Goal: Task Accomplishment & Management: Complete application form

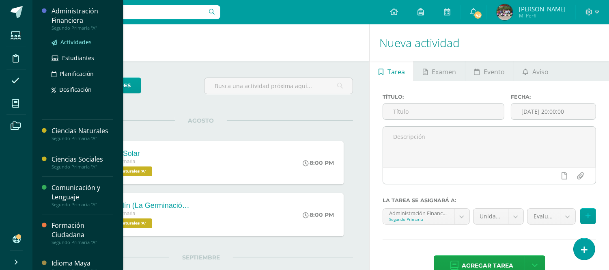
click at [76, 43] on span "Actividades" at bounding box center [75, 42] width 31 height 8
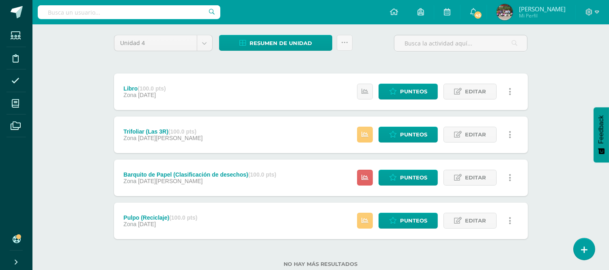
scroll to position [84, 0]
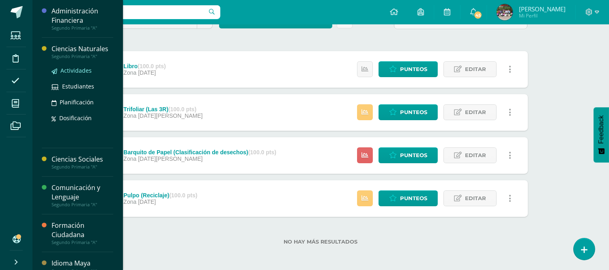
click at [75, 70] on span "Actividades" at bounding box center [75, 71] width 31 height 8
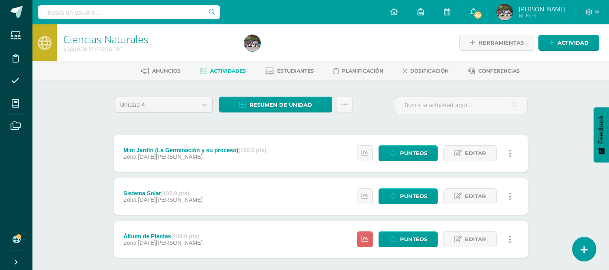
click at [583, 256] on link at bounding box center [583, 249] width 23 height 24
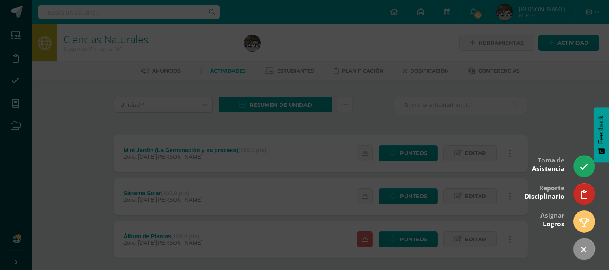
click at [570, 95] on div at bounding box center [304, 135] width 609 height 270
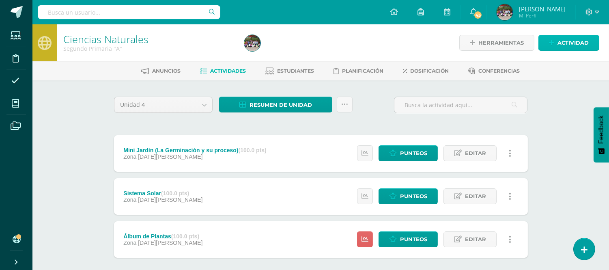
click at [570, 41] on span "Actividad" at bounding box center [572, 42] width 31 height 15
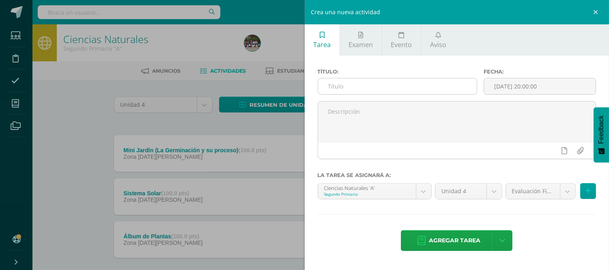
click at [413, 83] on input "text" at bounding box center [397, 86] width 159 height 16
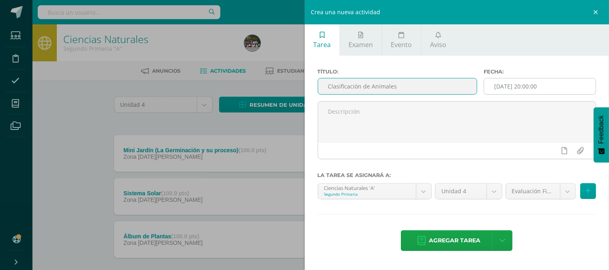
type input "Clasificación de Animales"
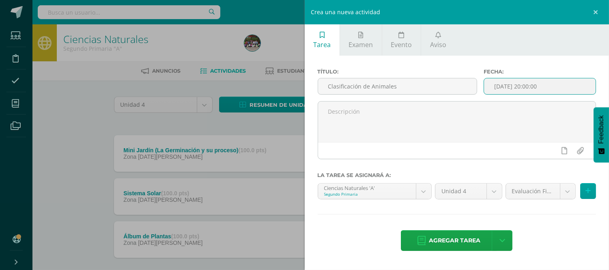
click at [552, 84] on input "[DATE] 20:00:00" at bounding box center [540, 86] width 112 height 16
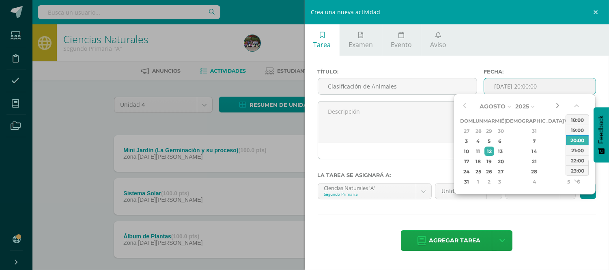
click at [558, 100] on button "button" at bounding box center [557, 106] width 8 height 12
click at [565, 151] on div "19" at bounding box center [568, 150] width 7 height 9
type input "2025-09-19 20:00"
click at [471, 210] on div "Título: Clasificación de Animales Fecha: 2025-09-19 20:00 La tarea se asignará …" at bounding box center [457, 161] width 305 height 210
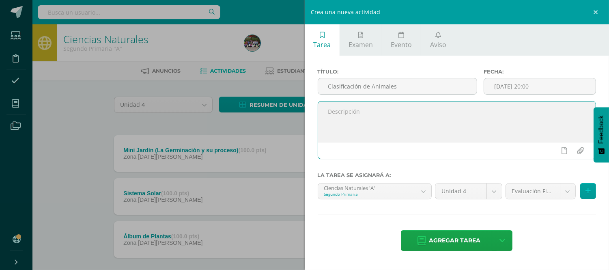
click at [416, 115] on textarea at bounding box center [457, 121] width 278 height 41
paste textarea "Exponer acerca de cada uno de los animales según la estructura de su cuerpo. El…"
type textarea "Exponer acerca de cada uno de los animales según la estructura de su cuerpo. El…"
click at [566, 193] on body "Estudiantes Disciplina Asistencia Mis cursos Archivos Soporte Centro de ayuda Ú…" at bounding box center [304, 156] width 609 height 312
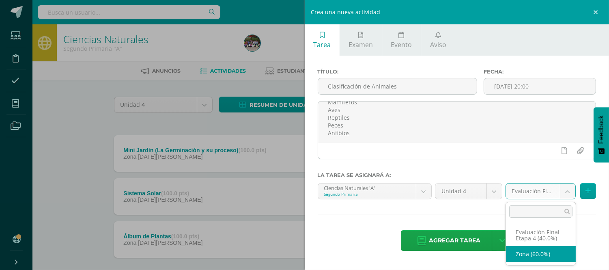
select select "191818"
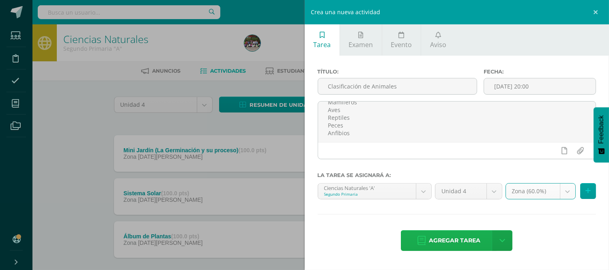
click at [424, 241] on icon at bounding box center [421, 240] width 8 height 9
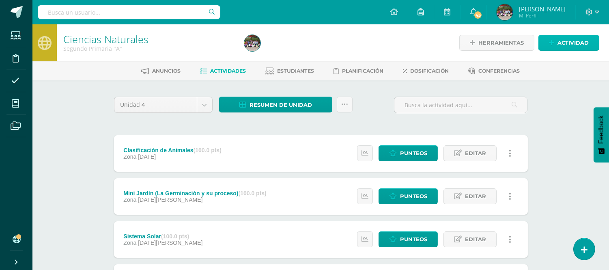
click at [572, 47] on span "Actividad" at bounding box center [572, 42] width 31 height 15
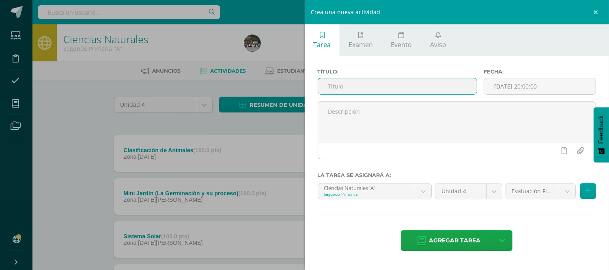
click at [453, 88] on input "text" at bounding box center [397, 86] width 159 height 16
type input "Libro de Texto y Cuadernillo"
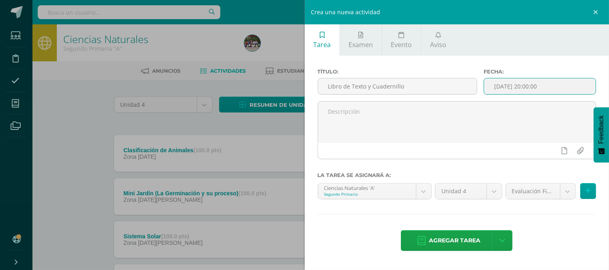
click at [553, 81] on input "[DATE] 20:00:00" at bounding box center [540, 86] width 112 height 16
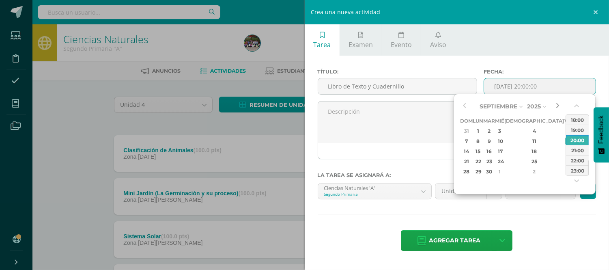
click at [557, 105] on button "button" at bounding box center [557, 106] width 8 height 12
click at [565, 159] on div "26" at bounding box center [568, 161] width 7 height 9
type input "2025-09-26 20:00"
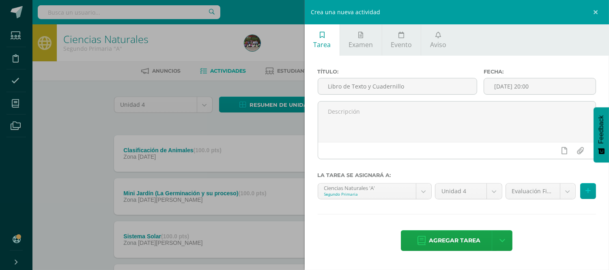
click at [361, 220] on div "Título: Libro de Texto y Cuadernillo Fecha: 2025-09-26 20:00 La tarea se asigna…" at bounding box center [457, 161] width 305 height 210
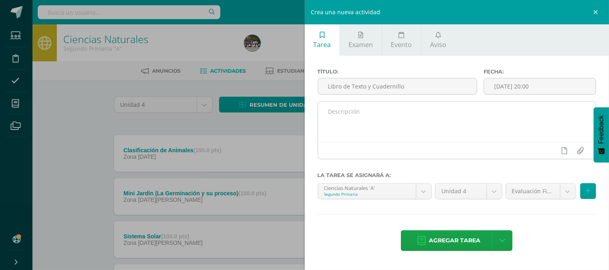
click at [354, 119] on textarea at bounding box center [457, 121] width 278 height 41
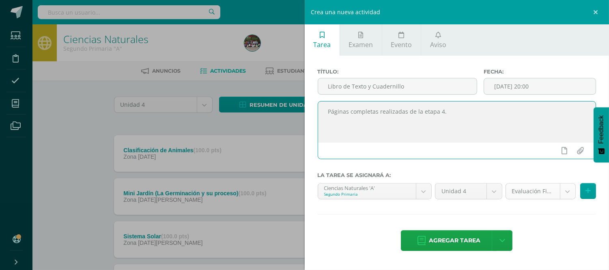
type textarea "Páginas completas realizadas de la etapa 4."
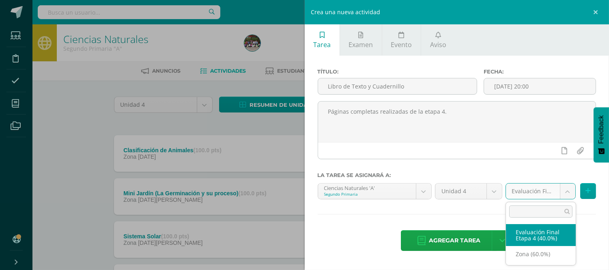
click at [568, 196] on body "Tarea asignada exitosamente Estudiantes Disciplina Asistencia Mis cursos Archiv…" at bounding box center [304, 177] width 609 height 355
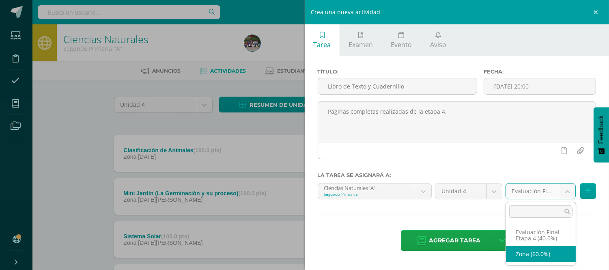
select select "191818"
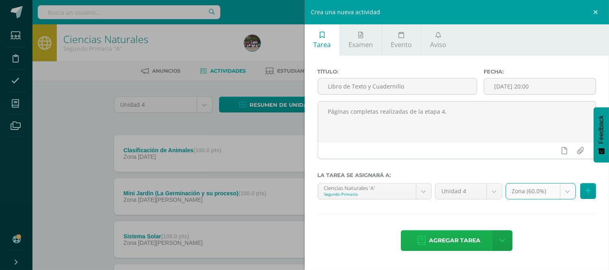
click at [437, 241] on span "Agregar tarea" at bounding box center [455, 240] width 52 height 20
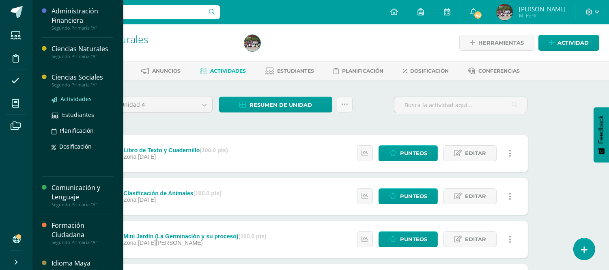
click at [71, 103] on link "Actividades" at bounding box center [83, 98] width 62 height 9
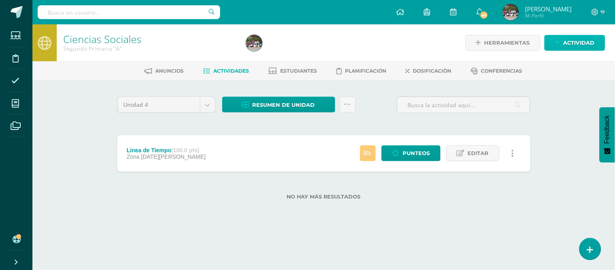
click at [555, 50] on link "Actividad" at bounding box center [575, 43] width 61 height 16
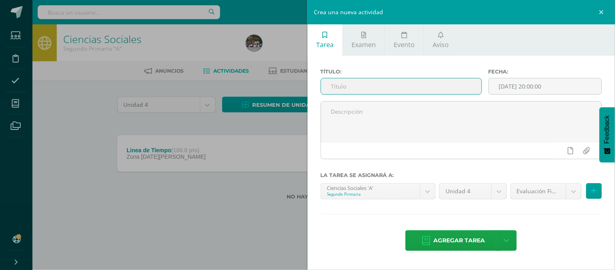
click at [439, 82] on input "text" at bounding box center [401, 86] width 161 height 16
type input "B"
type input "Naves del siglo XV ( Barquitos de papel)"
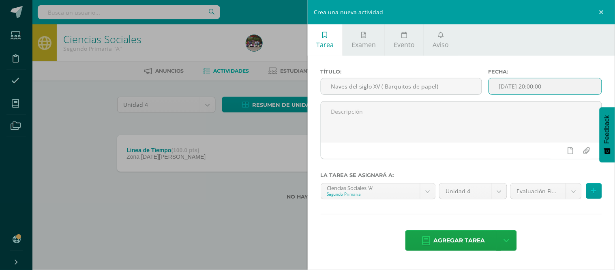
click at [571, 88] on input "[DATE] 20:00:00" at bounding box center [545, 86] width 113 height 16
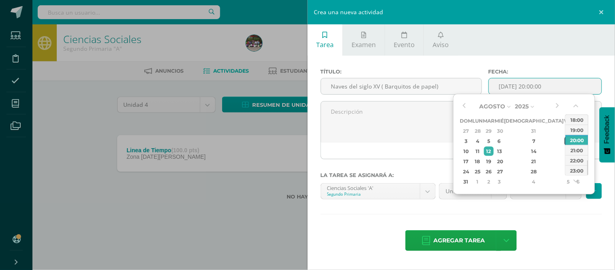
click at [565, 138] on div "8" at bounding box center [568, 140] width 7 height 9
type input "2025-08-08 20:00"
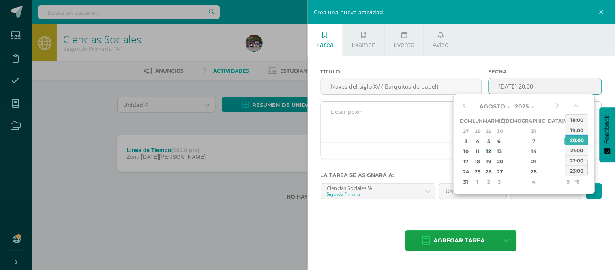
click at [394, 137] on textarea at bounding box center [461, 121] width 281 height 41
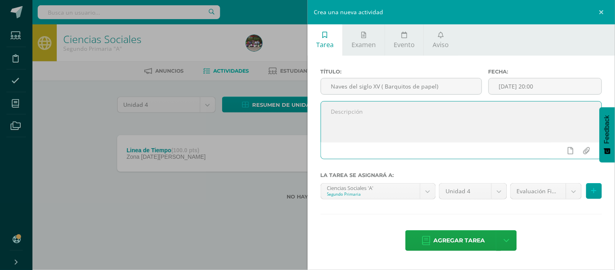
paste textarea "Nave del siglo XV: Creación de barquitos de papel para la simulación de las car…"
click at [403, 127] on textarea "Nave del siglo XV: Creación de barquitos de papel para la simulación de las car…" at bounding box center [461, 121] width 281 height 41
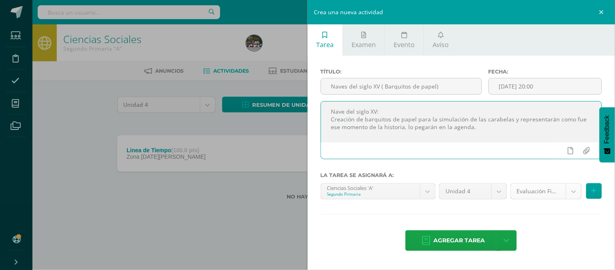
type textarea "Nave del siglo XV: Creación de barquitos de papel para la simulación de las car…"
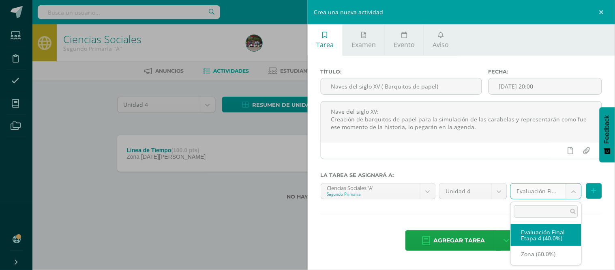
click at [574, 194] on body "Estudiantes Disciplina Asistencia Mis cursos Archivos Soporte Centro de ayuda Ú…" at bounding box center [307, 113] width 615 height 226
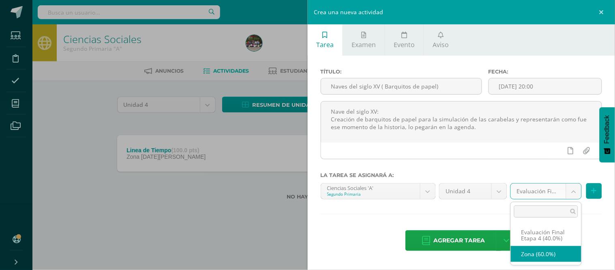
select select "191820"
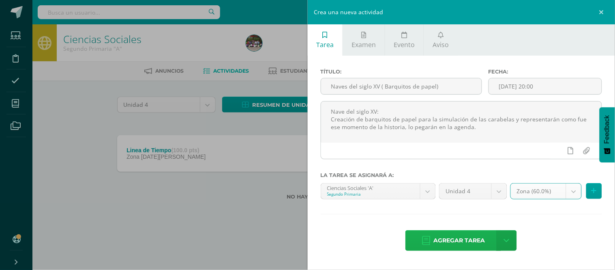
click at [441, 241] on span "Agregar tarea" at bounding box center [460, 240] width 52 height 20
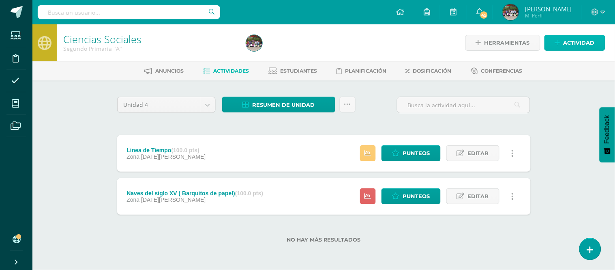
click at [575, 42] on span "Actividad" at bounding box center [579, 42] width 31 height 15
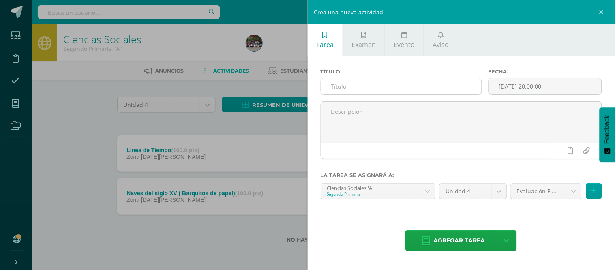
click at [447, 86] on input "text" at bounding box center [401, 86] width 161 height 16
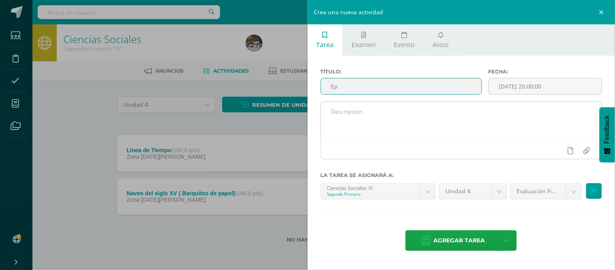
type input "E"
type input "Época Colonial (Máscaras Mayas)"
click at [364, 104] on textarea at bounding box center [461, 121] width 281 height 41
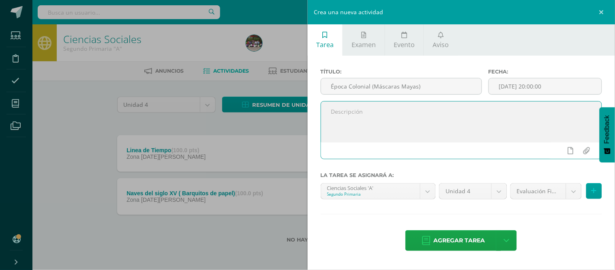
paste textarea "Máscaras Mayas: Los estudiantes crearán máscaras con materiales de reciclaje, h…"
type textarea "Máscaras Mayas: Los estudiantes crearán máscaras con materiales de reciclaje, h…"
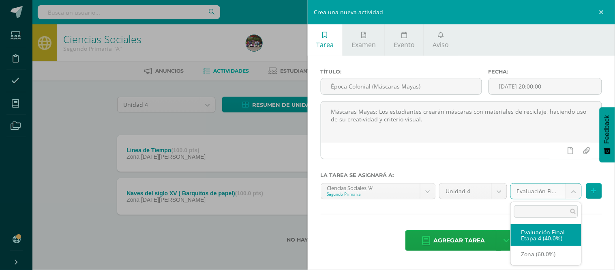
click at [573, 194] on body "Tarea asignada exitosamente Estudiantes Disciplina Asistencia Mis cursos Archiv…" at bounding box center [307, 134] width 615 height 269
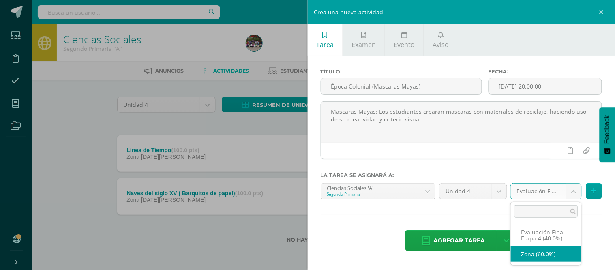
select select "191820"
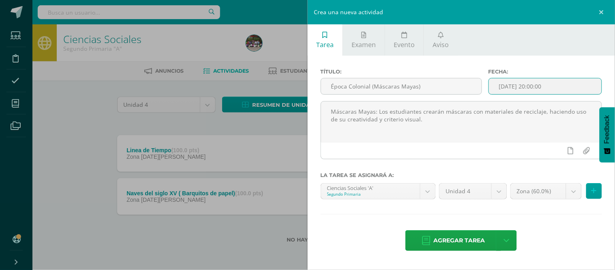
click at [571, 82] on input "[DATE] 20:00:00" at bounding box center [545, 86] width 113 height 16
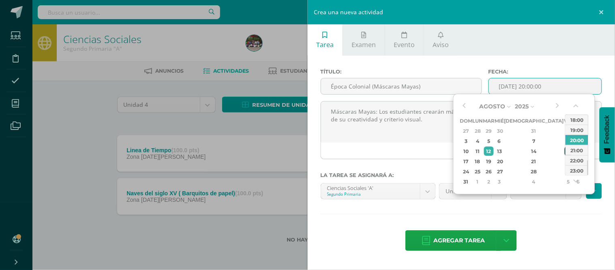
click at [565, 153] on div "15" at bounding box center [568, 150] width 7 height 9
click at [527, 147] on div "14" at bounding box center [534, 150] width 48 height 9
type input "2025-08-14 20:00"
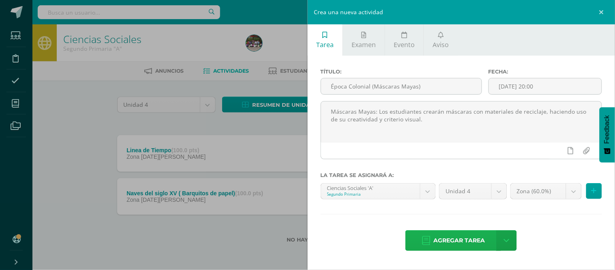
click at [455, 241] on span "Agregar tarea" at bounding box center [460, 240] width 52 height 20
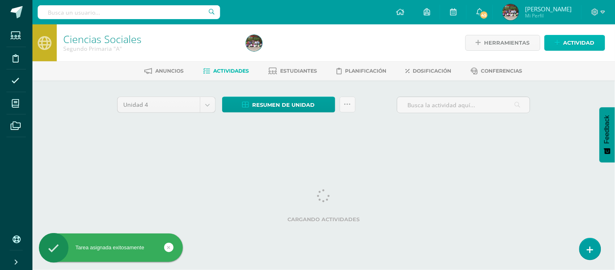
click at [556, 47] on link "Actividad" at bounding box center [575, 43] width 61 height 16
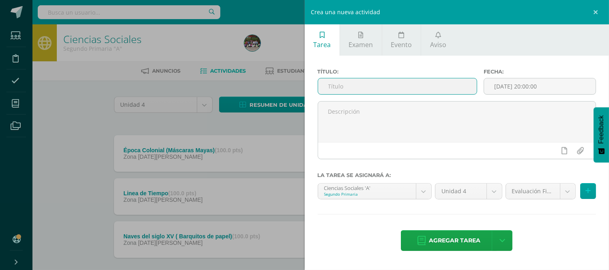
click at [341, 84] on input "text" at bounding box center [397, 86] width 159 height 16
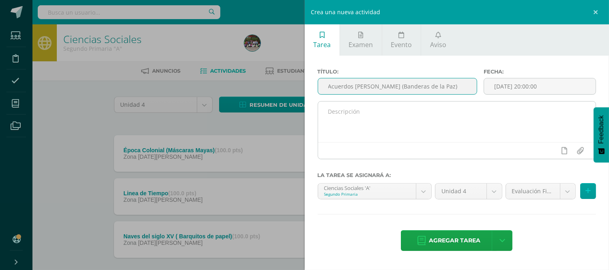
type input "Acuerdos [PERSON_NAME] (Banderas de la Paz)"
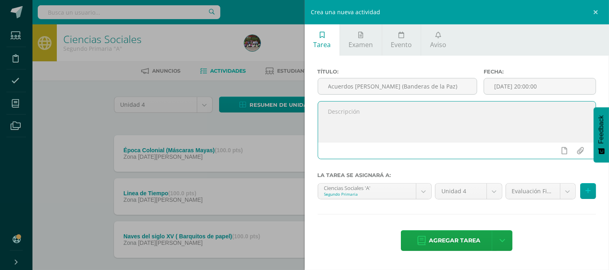
click at [378, 116] on textarea at bounding box center [457, 121] width 278 height 41
paste textarea "Banderas de la Paz: Diseñarán banderas con colores y símbolos que representen l…"
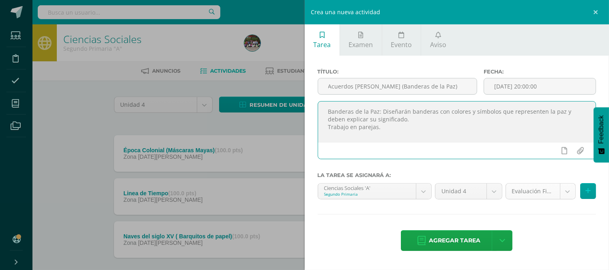
type textarea "Banderas de la Paz: Diseñarán banderas con colores y símbolos que representen l…"
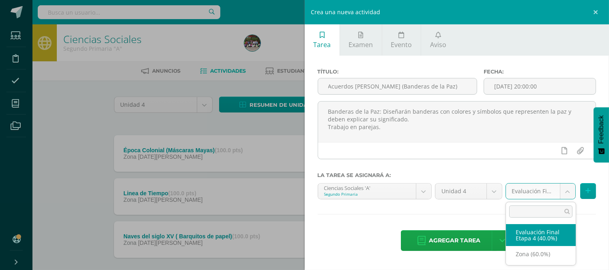
click at [571, 192] on body "Tarea asignada exitosamente Estudiantes Disciplina Asistencia Mis cursos Archiv…" at bounding box center [304, 156] width 609 height 312
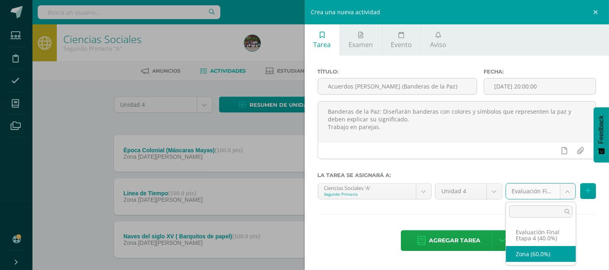
select select "191820"
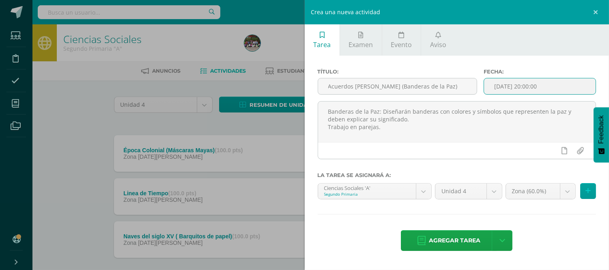
click at [582, 85] on input "[DATE] 20:00:00" at bounding box center [540, 86] width 112 height 16
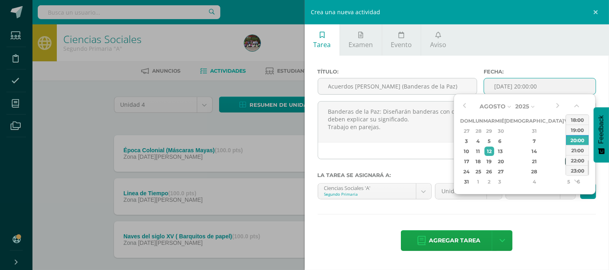
click at [565, 159] on div "22" at bounding box center [568, 161] width 7 height 9
type input "2025-08-22 20:00"
click at [425, 242] on icon at bounding box center [421, 240] width 8 height 9
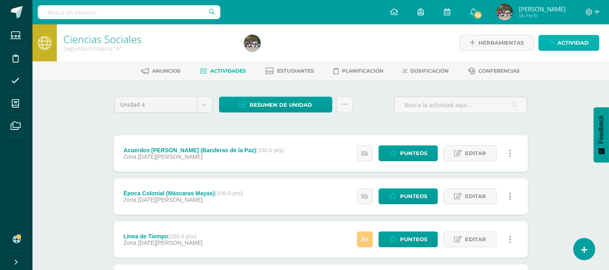
click at [570, 43] on span "Actividad" at bounding box center [572, 42] width 31 height 15
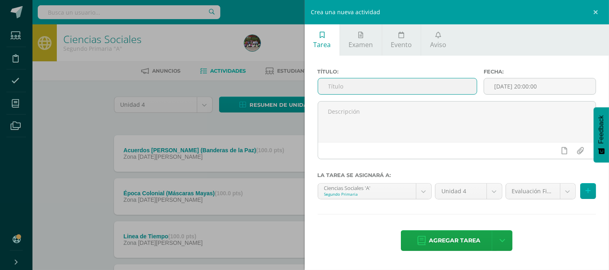
click at [386, 87] on input "text" at bounding box center [397, 86] width 159 height 16
click at [418, 82] on input "Lugares Turísticos de Guatemala" at bounding box center [397, 86] width 159 height 16
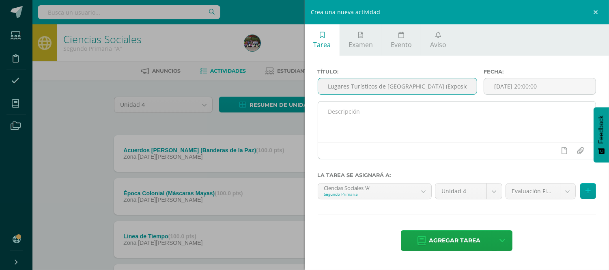
type input "Lugares Turísticos de [GEOGRAPHIC_DATA] (Exposición)"
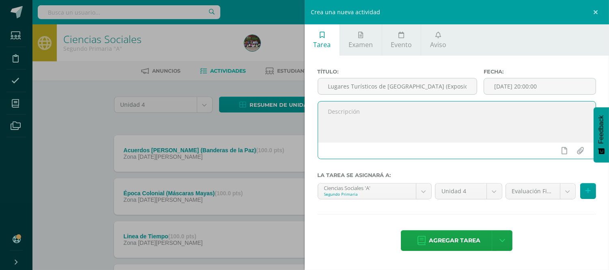
click at [475, 133] on textarea at bounding box center [457, 121] width 278 height 41
paste textarea "Exponer en clase acerca del lugar turístico que le corresponde, deben de decir …"
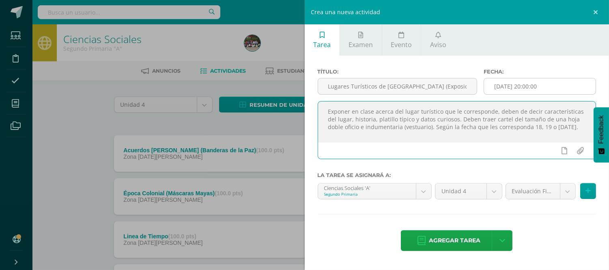
type textarea "Exponer en clase acerca del lugar turístico que le corresponde, deben de decir …"
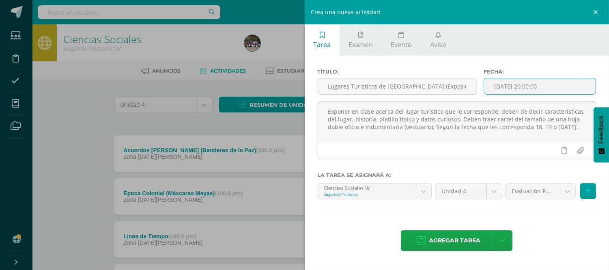
click at [565, 87] on input "[DATE] 20:00:00" at bounding box center [540, 86] width 112 height 16
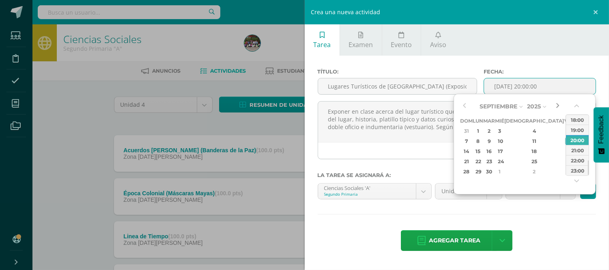
click at [560, 103] on button "button" at bounding box center [557, 106] width 8 height 12
type input "2025-08-12 20:00"
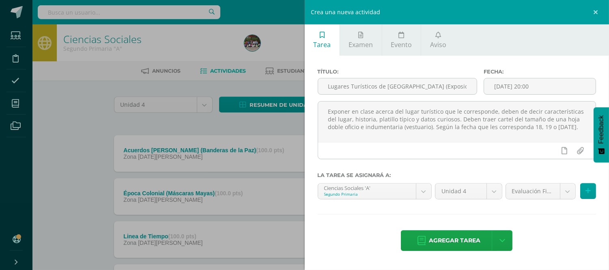
click at [566, 67] on div "Título: Lugares Turísticos de Guatemala (Exposición) Fecha: 2025-08-12 20:00 Ex…" at bounding box center [457, 161] width 305 height 210
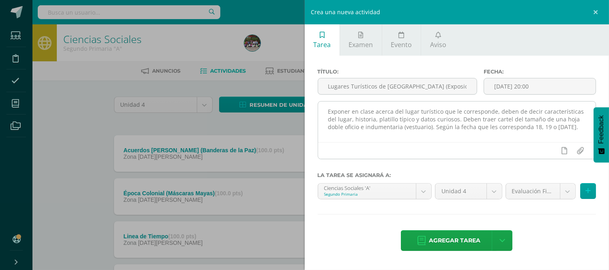
click at [541, 126] on textarea "Exponer en clase acerca del lugar turístico que le corresponde, deben de decir …" at bounding box center [457, 121] width 278 height 41
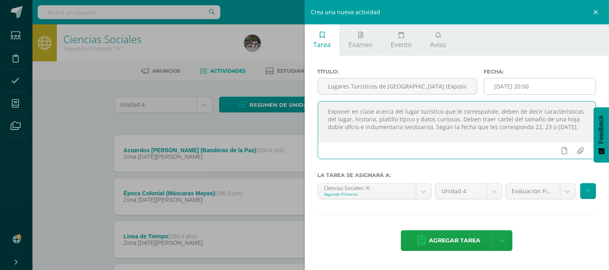
type textarea "Exponer en clase acerca del lugar turístico que le corresponde, deben de decir …"
click at [544, 82] on input "2025-08-12 20:00" at bounding box center [540, 86] width 112 height 16
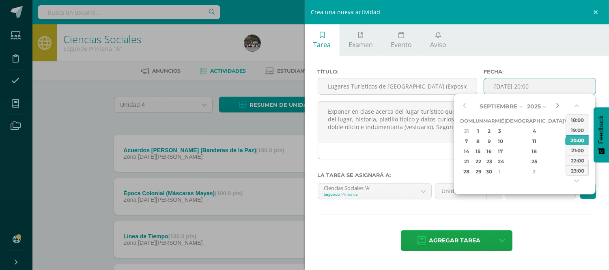
click at [557, 104] on button "button" at bounding box center [557, 106] width 8 height 12
click at [480, 157] on div "22" at bounding box center [478, 161] width 9 height 9
type input "2025-09-22 20:00"
click at [439, 213] on div "Título: Lugares Turísticos de Guatemala (Exposición) Fecha: 2025-09-22 20:00 Ex…" at bounding box center [457, 161] width 305 height 210
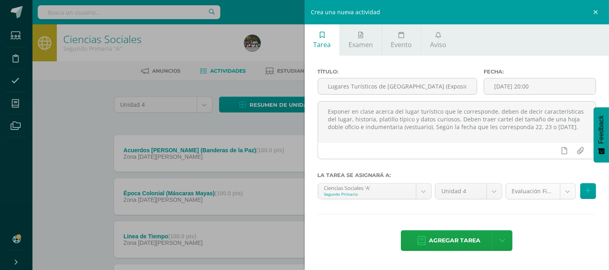
click at [567, 191] on body "Tarea asignada exitosamente Estudiantes Disciplina Asistencia Mis cursos Archiv…" at bounding box center [304, 177] width 609 height 355
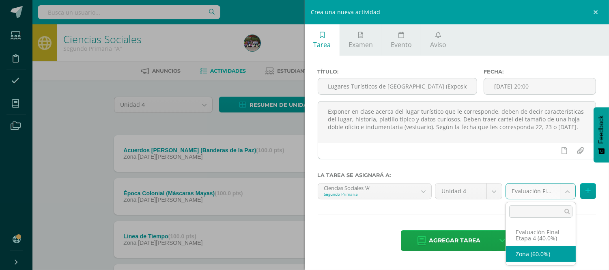
select select "191820"
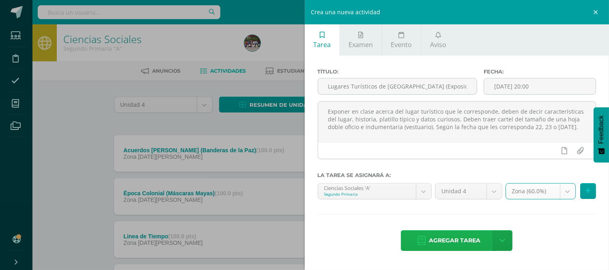
click at [443, 239] on span "Agregar tarea" at bounding box center [455, 240] width 52 height 20
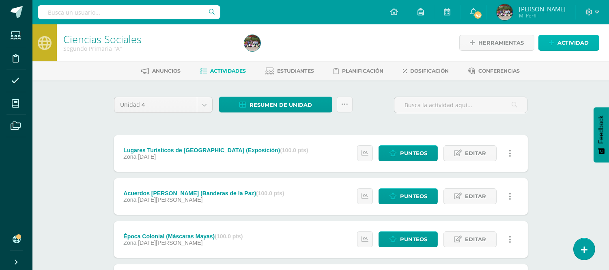
click at [579, 40] on span "Actividad" at bounding box center [572, 42] width 31 height 15
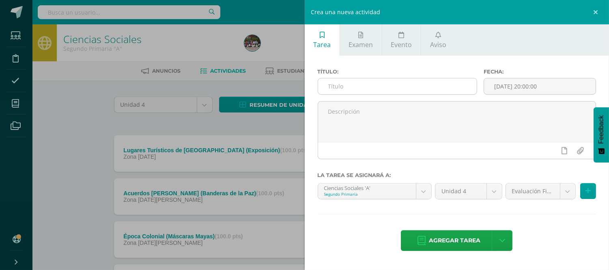
click at [424, 84] on input "text" at bounding box center [397, 86] width 159 height 16
click at [256, 264] on div "Crea una nueva actividad Tarea Examen Evento Aviso Título: Fecha: [DATE] 20:00:…" at bounding box center [304, 135] width 609 height 270
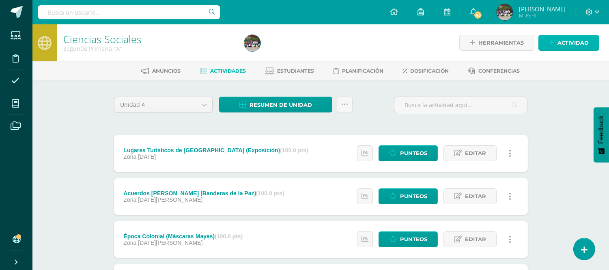
click at [582, 41] on span "Actividad" at bounding box center [572, 42] width 31 height 15
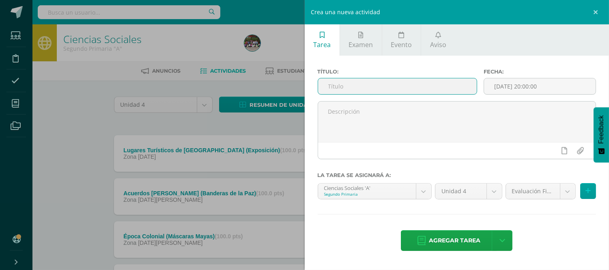
click at [386, 86] on input "text" at bounding box center [397, 86] width 159 height 16
type input "Libro y Cuadernillo"
click at [561, 90] on input "[DATE] 20:00:00" at bounding box center [540, 86] width 112 height 16
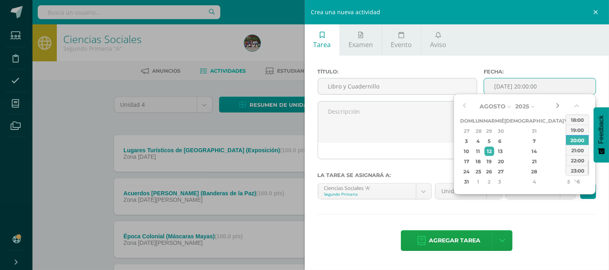
click at [558, 105] on button "button" at bounding box center [557, 106] width 8 height 12
click at [493, 170] on div "30" at bounding box center [488, 171] width 9 height 9
type input "2025-09-30 20:00"
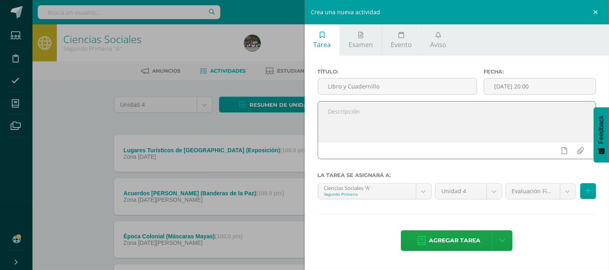
click at [344, 132] on textarea at bounding box center [457, 121] width 278 height 41
paste textarea "Se revisará que el cuadernillo contenga todas las páginas realizadas correspond…"
type textarea "Se revisará que el cuadernillo contenga todas las páginas realizadas correspond…"
click at [565, 189] on body "Tarea asignada exitosamente Estudiantes Disciplina Asistencia Mis cursos Archiv…" at bounding box center [304, 199] width 609 height 398
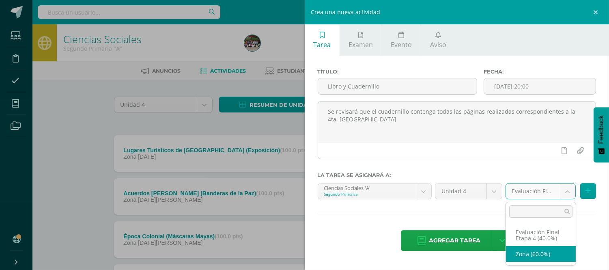
select select "191820"
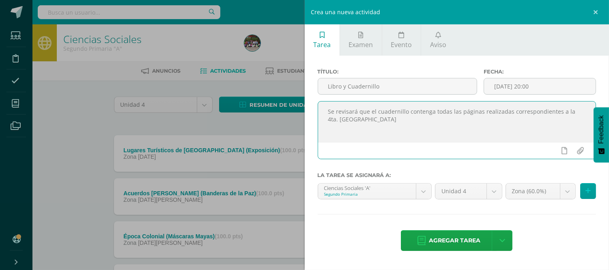
click at [351, 119] on textarea "Se revisará que el cuadernillo contenga todas las páginas realizadas correspond…" at bounding box center [457, 121] width 278 height 41
type textarea "Se revisará que el cuadernillo contenga todas las páginas realizadas correspond…"
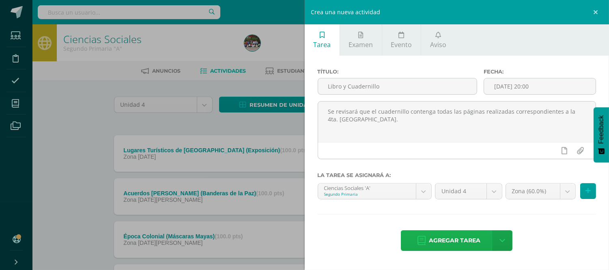
click at [427, 239] on link "Agregar tarea" at bounding box center [449, 240] width 96 height 21
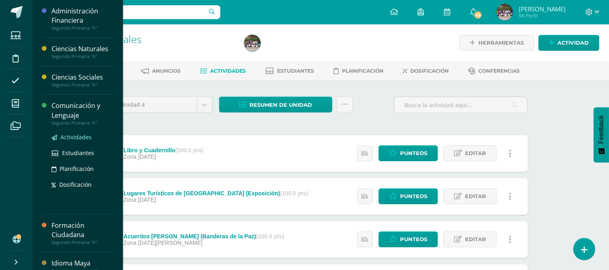
click at [70, 138] on span "Actividades" at bounding box center [75, 137] width 31 height 8
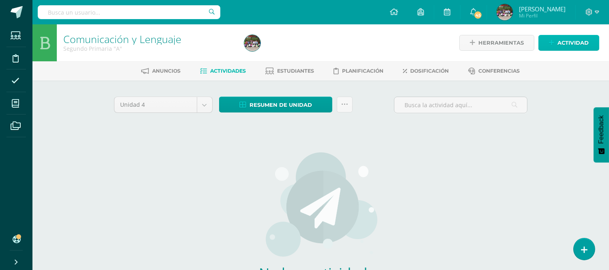
click at [555, 47] on link "Actividad" at bounding box center [568, 43] width 61 height 16
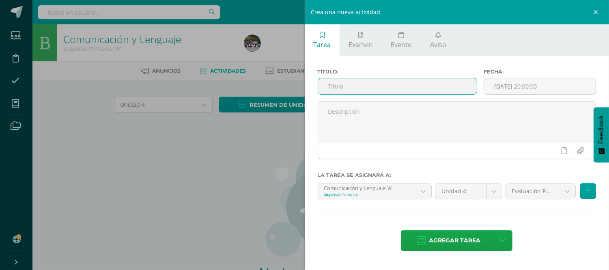
click at [411, 88] on input "text" at bounding box center [397, 86] width 159 height 16
type input "L"
type input "M"
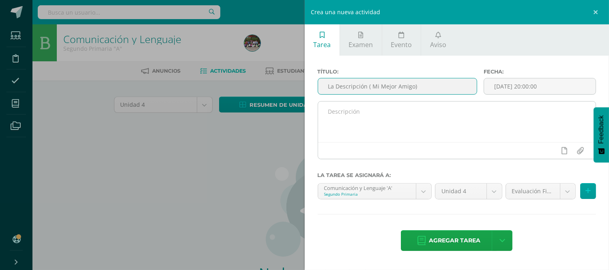
type input "La Descripción ( Mi Mejor Amigo)"
click at [406, 115] on textarea at bounding box center [457, 121] width 278 height 41
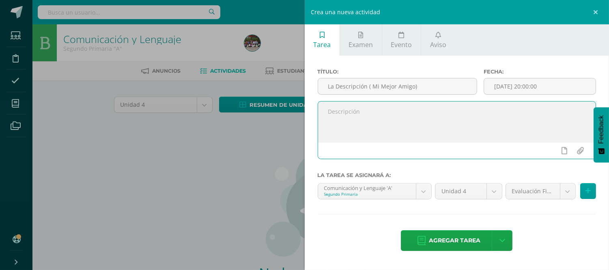
paste textarea "Mi Mejor Amigo: Describe detalladamente a su mejor amigo tanto físicamente como…"
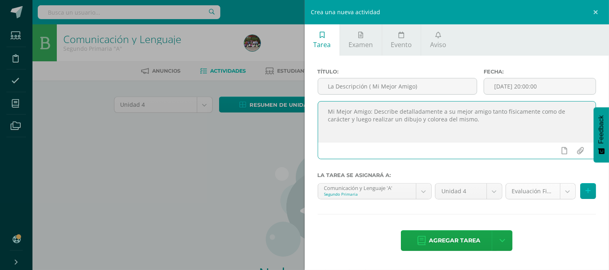
type textarea "Mi Mejor Amigo: Describe detalladamente a su mejor amigo tanto físicamente como…"
click at [568, 191] on body "Estudiantes Disciplina Asistencia Mis cursos Archivos Soporte Centro de ayuda Ú…" at bounding box center [304, 174] width 609 height 348
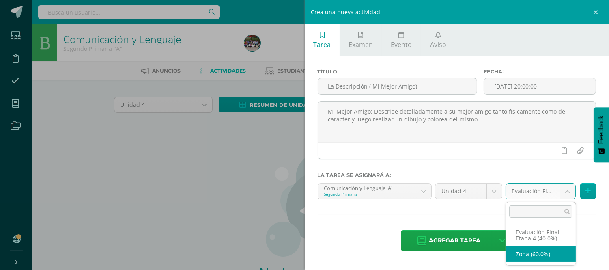
select select "191824"
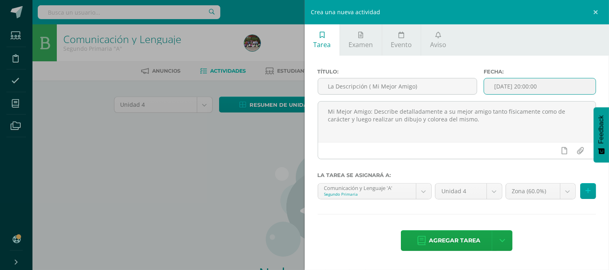
click at [575, 85] on input "[DATE] 20:00:00" at bounding box center [540, 86] width 112 height 16
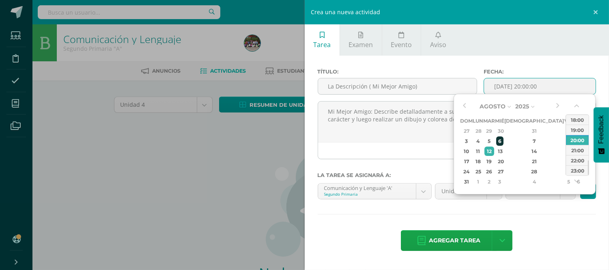
click at [503, 142] on div "6" at bounding box center [499, 140] width 7 height 9
type input "2025-08-06 20:00"
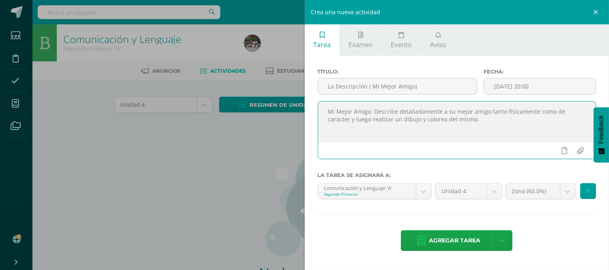
click at [386, 136] on textarea "Mi Mejor Amigo: Describe detalladamente a su mejor amigo tanto físicamente como…" at bounding box center [457, 121] width 278 height 41
click at [434, 242] on span "Agregar tarea" at bounding box center [455, 240] width 52 height 20
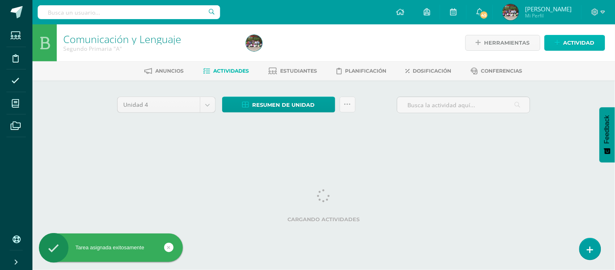
click at [564, 49] on span "Actividad" at bounding box center [579, 42] width 31 height 15
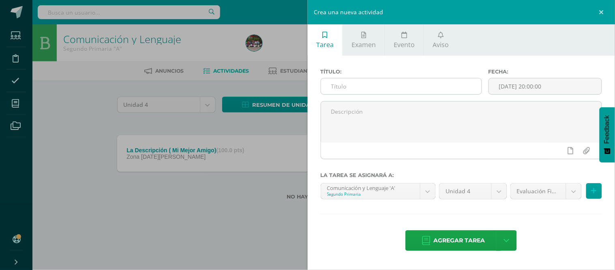
click at [407, 91] on input "text" at bounding box center [401, 86] width 161 height 16
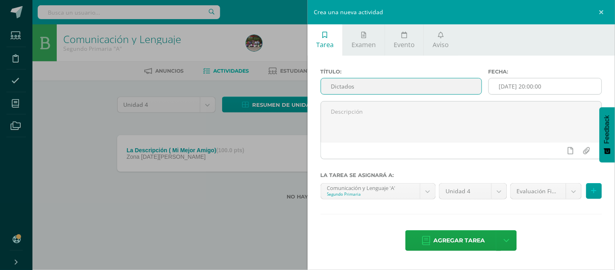
type input "Dictados"
click at [563, 87] on input "[DATE] 20:00:00" at bounding box center [545, 86] width 113 height 16
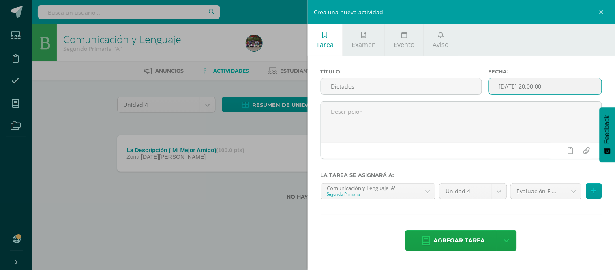
click at [563, 87] on input "[DATE] 20:00:00" at bounding box center [545, 86] width 113 height 16
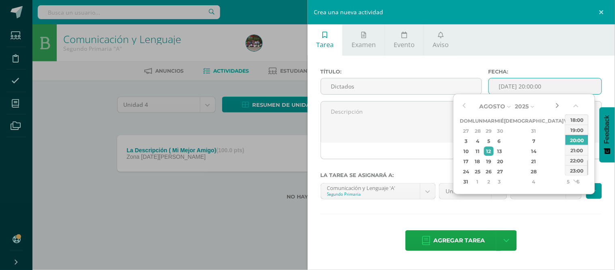
click at [557, 107] on button "button" at bounding box center [557, 106] width 8 height 12
click at [489, 159] on td "23" at bounding box center [489, 161] width 12 height 10
type input "[DATE] 20:00"
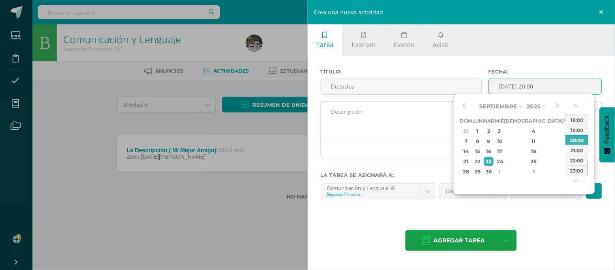
click at [345, 108] on textarea at bounding box center [461, 121] width 281 height 41
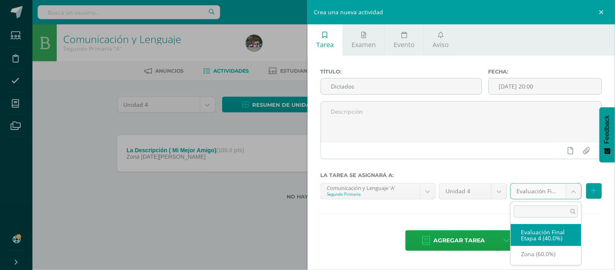
click at [579, 196] on body "Tarea asignada exitosamente Estudiantes Disciplina Asistencia Mis cursos Archiv…" at bounding box center [307, 113] width 615 height 226
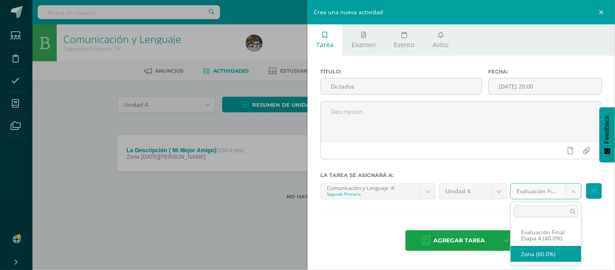
select select "191824"
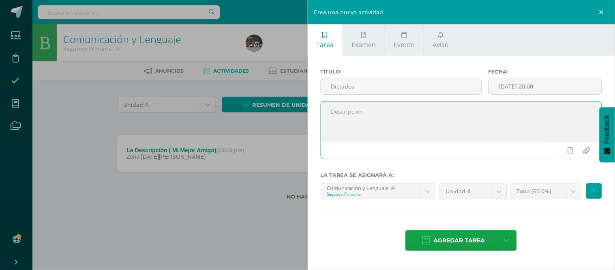
click at [493, 124] on textarea at bounding box center [461, 121] width 281 height 41
type textarea "Se realizarán dictados de diferentes temas."
click at [433, 241] on link "Agregar tarea" at bounding box center [454, 240] width 96 height 21
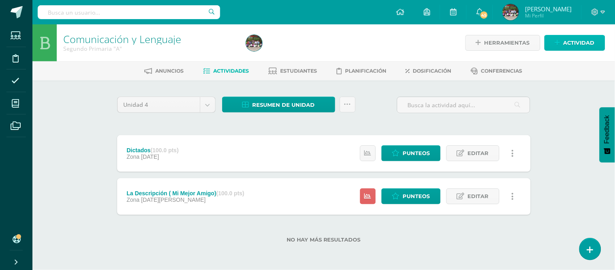
click at [581, 43] on span "Actividad" at bounding box center [579, 42] width 31 height 15
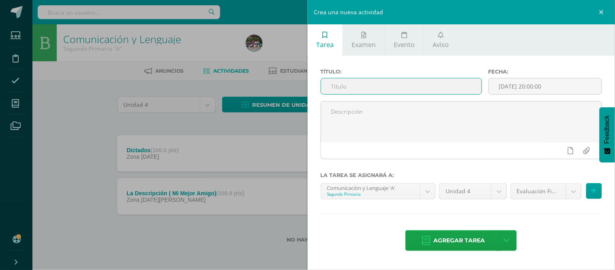
click at [458, 86] on input "text" at bounding box center [401, 86] width 161 height 16
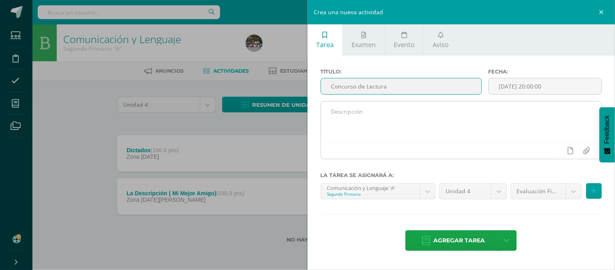
type input "Concurso de Lectura"
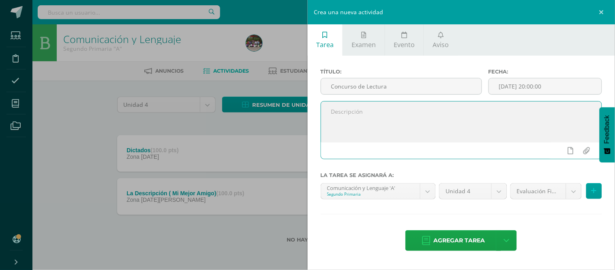
click at [442, 123] on textarea at bounding box center [461, 121] width 281 height 41
paste textarea "Te retamos a que practiques diariamente tu lectura para que el día [DATE], pued…"
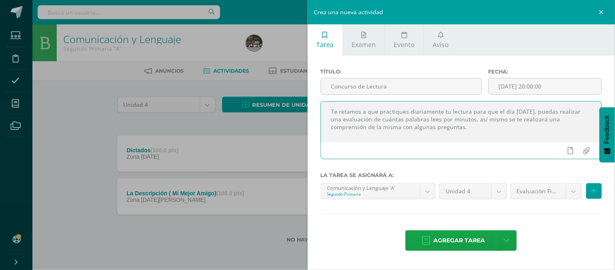
scroll to position [4, 0]
type textarea "Te retamos a que practiques diariamente tu lectura para que el día [DATE], pued…"
click at [561, 84] on input "[DATE] 20:00:00" at bounding box center [545, 86] width 113 height 16
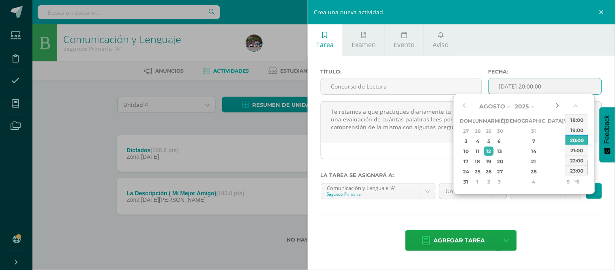
click at [557, 107] on button "button" at bounding box center [557, 106] width 8 height 12
click at [565, 159] on div "26" at bounding box center [568, 161] width 7 height 9
type input "2025-09-26 20:00"
click at [463, 208] on div "Título: Concurso de Lectura Fecha: 2025-09-26 20:00 Te retamos a que practiques…" at bounding box center [462, 161] width 308 height 210
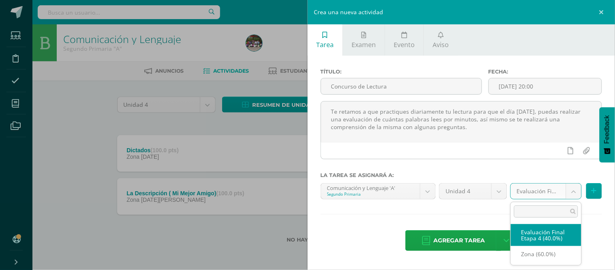
click at [572, 190] on body "Tarea asignada exitosamente Estudiantes Disciplina Asistencia Mis cursos Archiv…" at bounding box center [307, 134] width 615 height 269
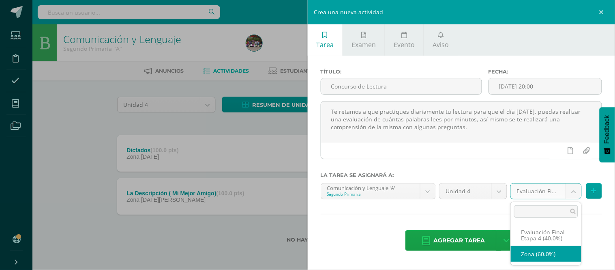
select select "191824"
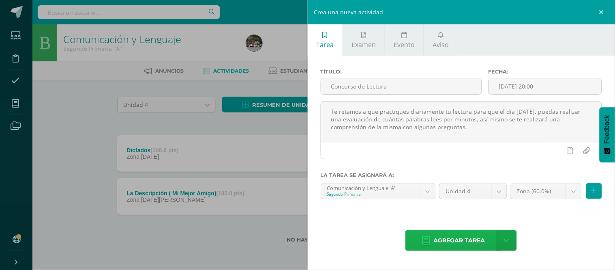
click at [443, 245] on span "Agregar tarea" at bounding box center [460, 240] width 52 height 20
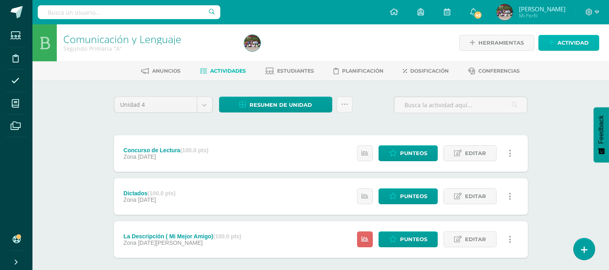
click at [581, 47] on span "Actividad" at bounding box center [572, 42] width 31 height 15
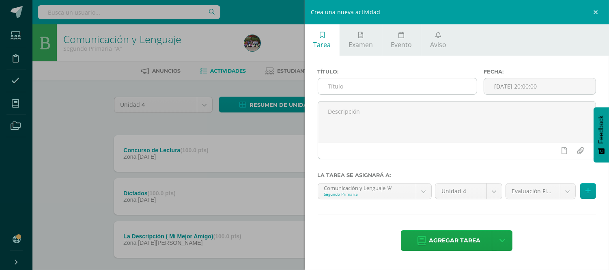
click at [390, 91] on input "text" at bounding box center [397, 86] width 159 height 16
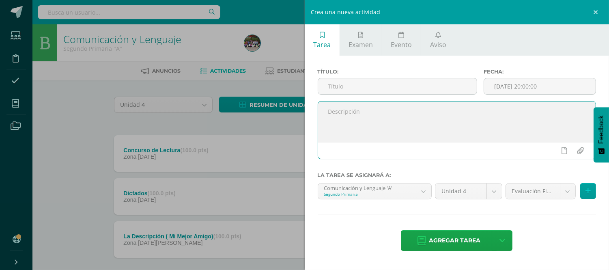
paste textarea "Los estudiantes realizarán una prueba de deletrear palabras y así agilizar su h…"
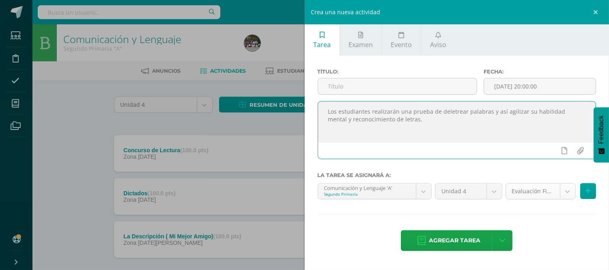
type textarea "Los estudiantes realizarán una prueba de deletrear palabras y así agilizar su h…"
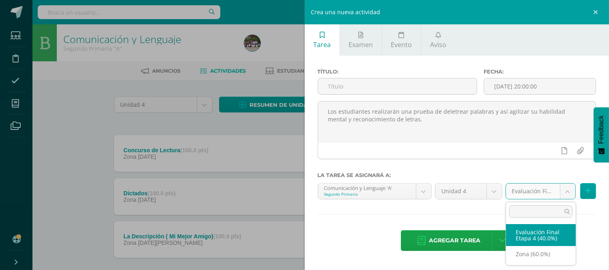
click at [565, 192] on body "Tarea asignada exitosamente Estudiantes Disciplina Asistencia Mis cursos Archiv…" at bounding box center [304, 156] width 609 height 312
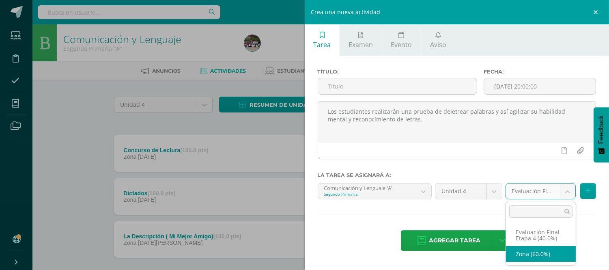
select select "191824"
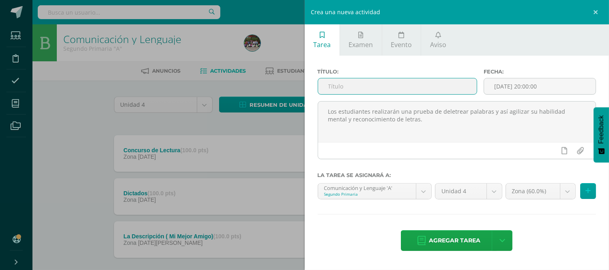
click at [415, 90] on input "text" at bounding box center [397, 86] width 159 height 16
type input "Concurso de Deletreo"
click at [557, 83] on input "[DATE] 20:00:00" at bounding box center [540, 86] width 112 height 16
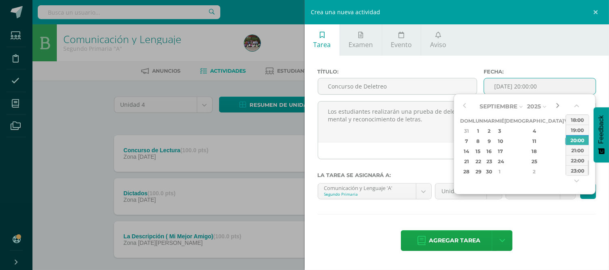
click at [557, 104] on button "button" at bounding box center [557, 106] width 8 height 12
click at [565, 151] on div "19" at bounding box center [568, 150] width 7 height 9
type input "2025-09-19 20:00"
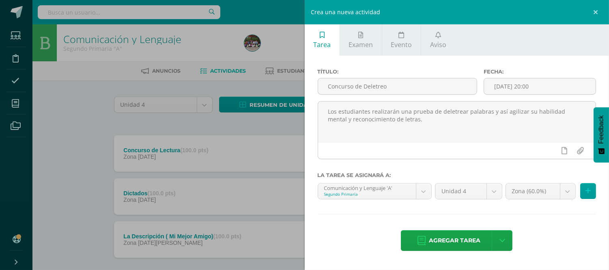
click at [532, 243] on div "Agregar tarea Agregar tarea y ocultar" at bounding box center [457, 241] width 279 height 22
click at [452, 235] on span "Agregar tarea" at bounding box center [455, 240] width 52 height 20
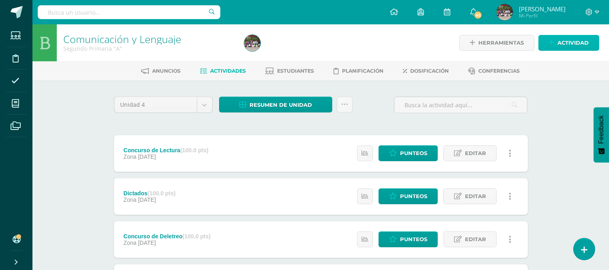
click at [559, 43] on span "Actividad" at bounding box center [572, 42] width 31 height 15
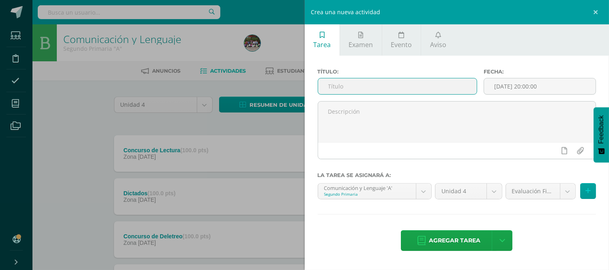
click at [420, 93] on input "text" at bounding box center [397, 86] width 159 height 16
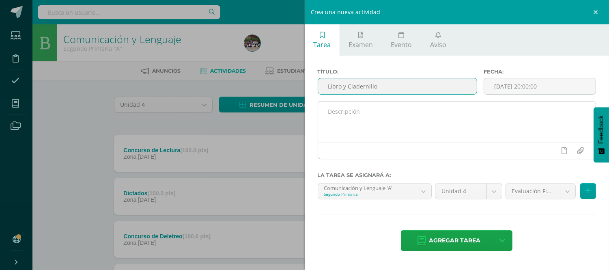
type input "Libro y Ciadernillo"
click at [413, 113] on textarea at bounding box center [457, 121] width 278 height 41
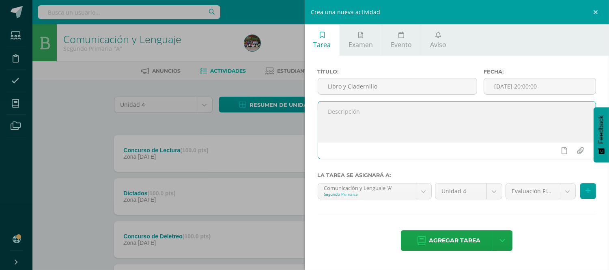
paste textarea "Elaborar las páginas de sus libros correspondientes a la 4ta. Etapa."
type textarea "Elaborar las páginas de sus libros correspondientes a la 4ta. Etapa."
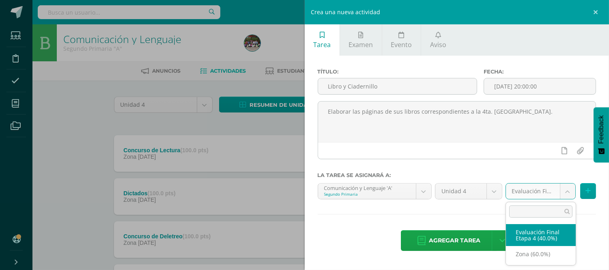
click at [564, 195] on body "Tarea asignada exitosamente Estudiantes Disciplina Asistencia Mis cursos Archiv…" at bounding box center [304, 177] width 609 height 355
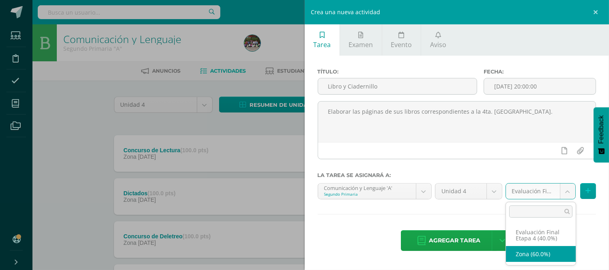
select select "191824"
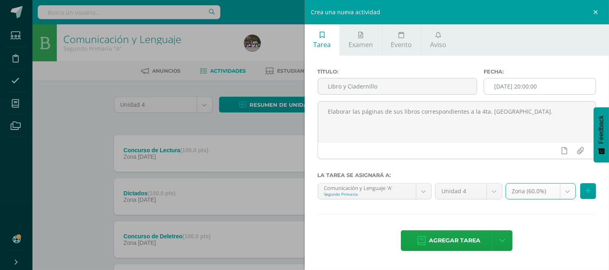
click at [569, 88] on input "[DATE] 20:00:00" at bounding box center [540, 86] width 112 height 16
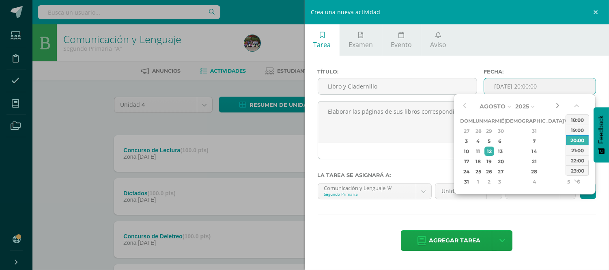
click at [556, 105] on button "button" at bounding box center [557, 106] width 8 height 12
click at [494, 172] on div "30" at bounding box center [488, 171] width 9 height 9
type input "2025-09-30 20:00"
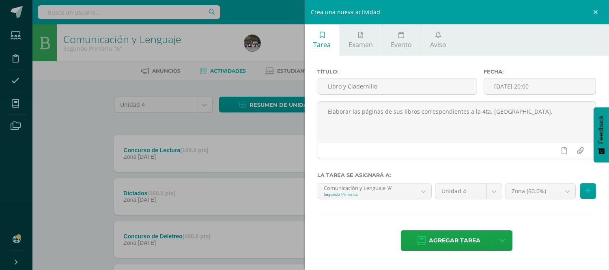
click at [534, 219] on div "Título: Libro y Ciadernillo Fecha: 2025-09-30 20:00 Elaborar las páginas de sus…" at bounding box center [457, 161] width 305 height 210
click at [435, 245] on span "Agregar tarea" at bounding box center [455, 240] width 52 height 20
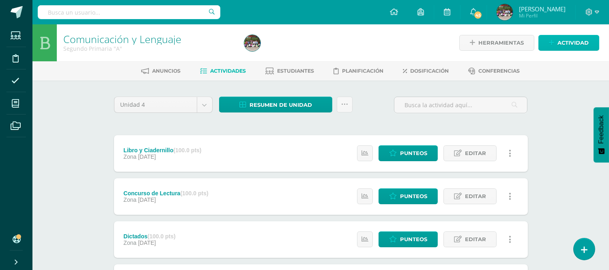
click at [558, 45] on span "Actividad" at bounding box center [572, 42] width 31 height 15
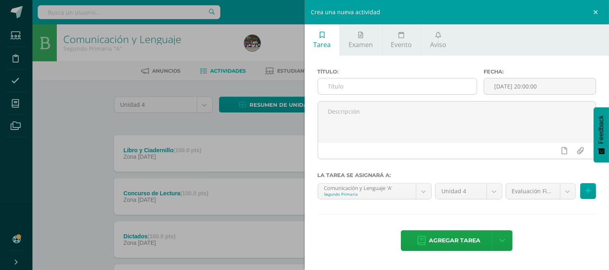
click at [414, 80] on input "text" at bounding box center [397, 86] width 159 height 16
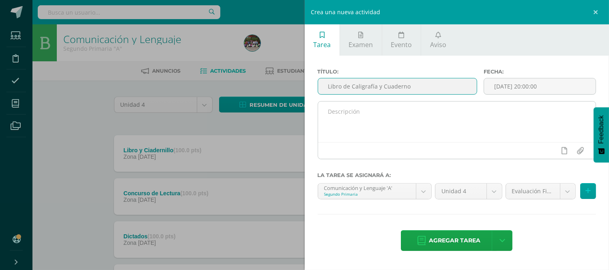
type input "Libro de Caligrafía y Cuaderno"
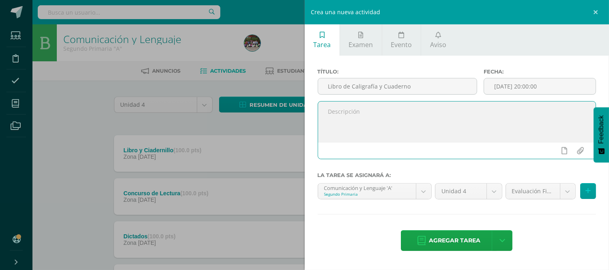
click at [408, 121] on textarea at bounding box center [457, 121] width 278 height 41
paste textarea "Se trabajará durante toda la unidad, los días [DATE] se revisará en clase los a…"
click at [465, 110] on textarea "Se trabajará durante toda la unidad, los días [DATE] se revisará en clase los a…" at bounding box center [457, 121] width 278 height 41
type textarea "Se trabajará durante toda la unidad, los días [DATE] se revisará en clase los a…"
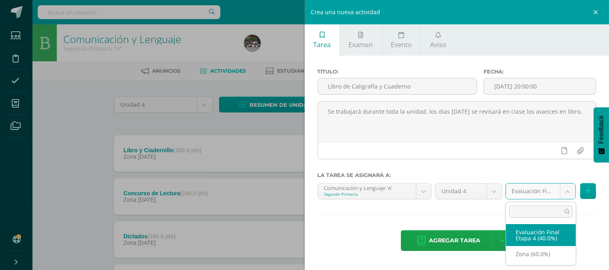
click at [564, 197] on body "Tarea asignada exitosamente Estudiantes Disciplina Asistencia Mis cursos Archiv…" at bounding box center [304, 199] width 609 height 398
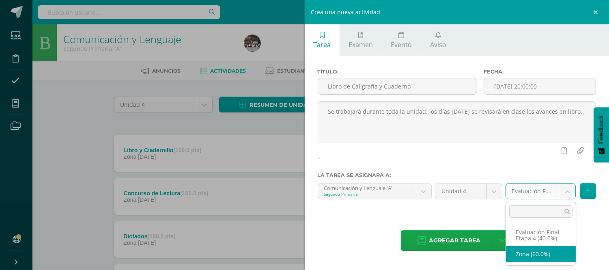
select select "191824"
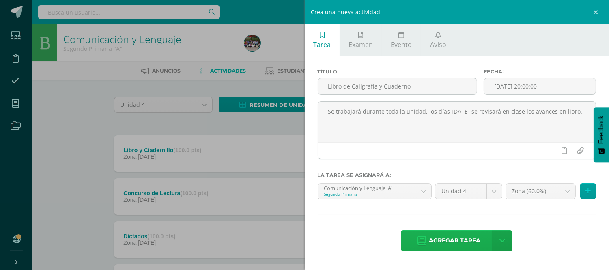
click at [426, 236] on link "Agregar tarea" at bounding box center [449, 240] width 96 height 21
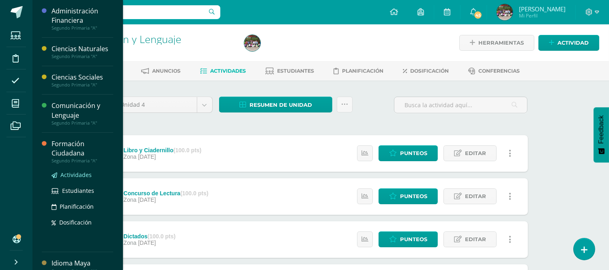
click at [71, 174] on span "Actividades" at bounding box center [75, 175] width 31 height 8
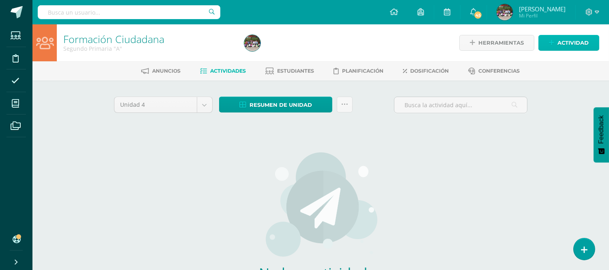
click at [555, 43] on link "Actividad" at bounding box center [568, 43] width 61 height 16
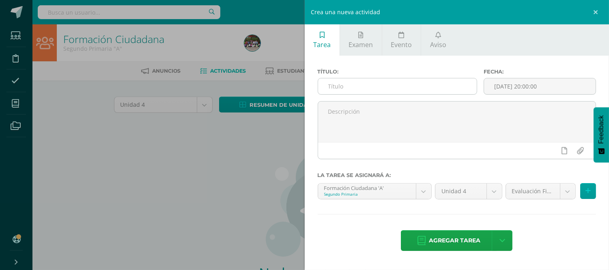
click at [368, 90] on input "text" at bounding box center [397, 86] width 159 height 16
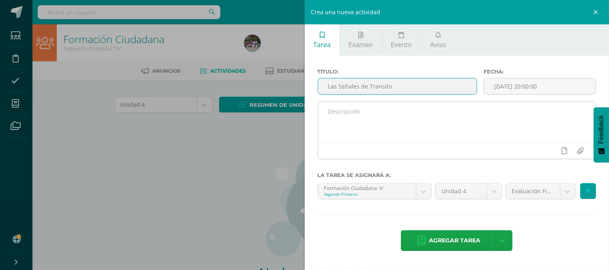
type input "Las Señales de Transito"
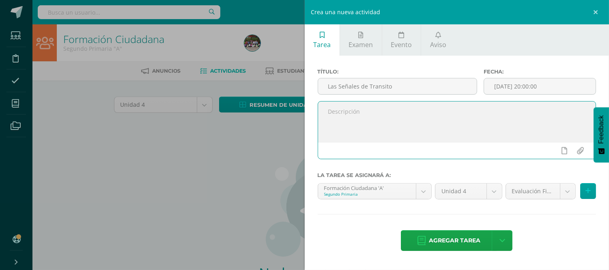
click at [376, 124] on textarea at bounding box center [457, 121] width 278 height 41
paste textarea "Copia la definición del tema y realiza la hoja de trabajo del semáforo."
type textarea "Copia la definición del tema y realiza la hoja de trabajo del semáforo."
click at [566, 189] on body "Estudiantes Disciplina Asistencia Mis cursos Archivos Soporte Centro de ayuda Ú…" at bounding box center [304, 174] width 609 height 348
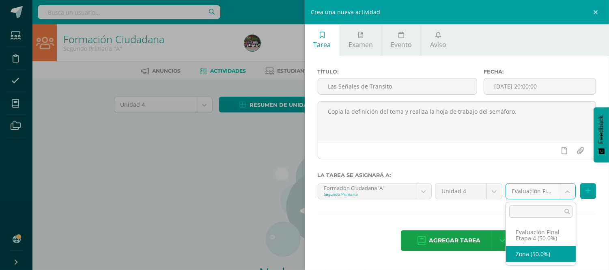
select select "191826"
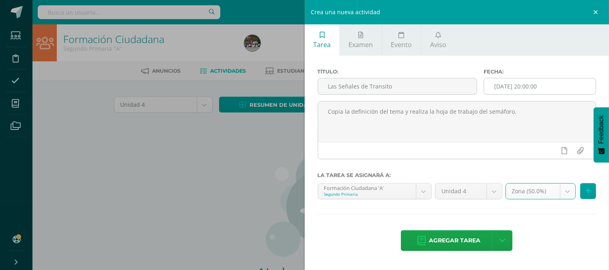
click at [556, 80] on input "[DATE] 20:00:00" at bounding box center [540, 86] width 112 height 16
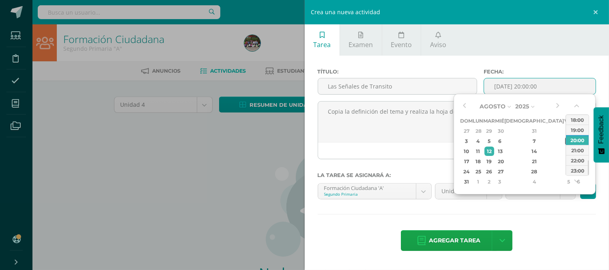
click at [565, 140] on div "8" at bounding box center [568, 140] width 7 height 9
type input "2025-08-08 20:00"
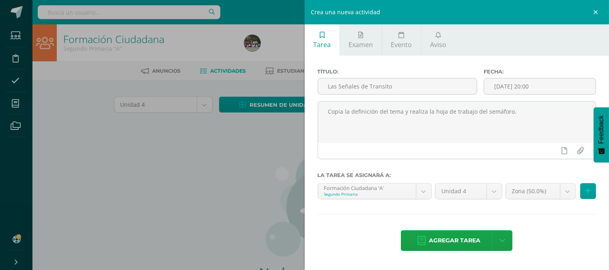
click at [484, 220] on div "Título: Las Señales de Transito Fecha: 2025-08-08 20:00 Copia la definición del…" at bounding box center [457, 161] width 305 height 210
click at [457, 235] on span "Agregar tarea" at bounding box center [455, 240] width 52 height 20
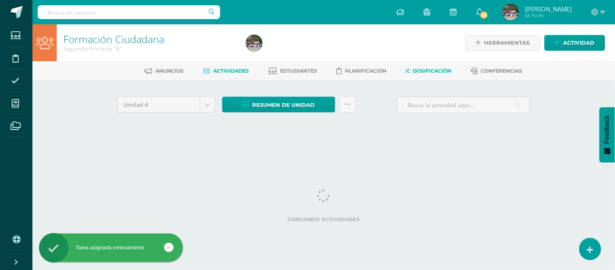
click at [419, 71] on span "Dosificación" at bounding box center [432, 71] width 39 height 6
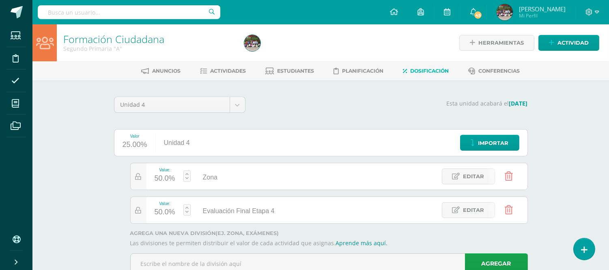
click at [161, 178] on div "50.0%" at bounding box center [165, 178] width 21 height 13
type input "60"
click at [222, 157] on link "Guardar" at bounding box center [230, 154] width 56 height 11
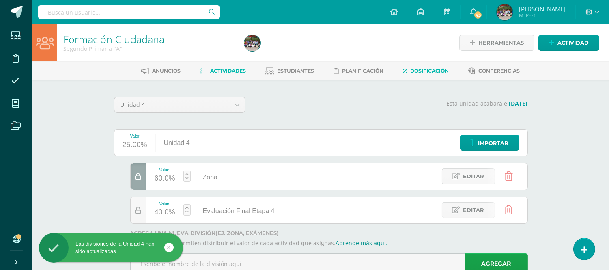
click at [231, 66] on link "Actividades" at bounding box center [223, 71] width 46 height 13
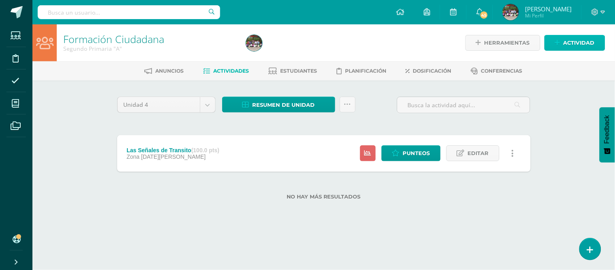
click at [554, 49] on link "Actividad" at bounding box center [575, 43] width 61 height 16
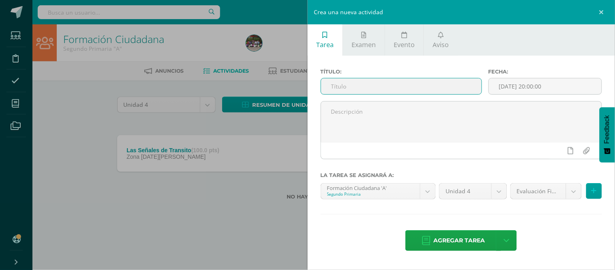
click at [380, 84] on input "text" at bounding box center [401, 86] width 161 height 16
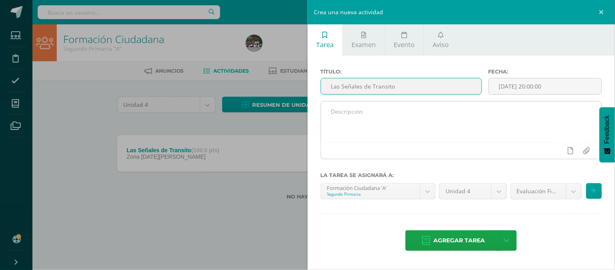
type input "Las Señales de Transito"
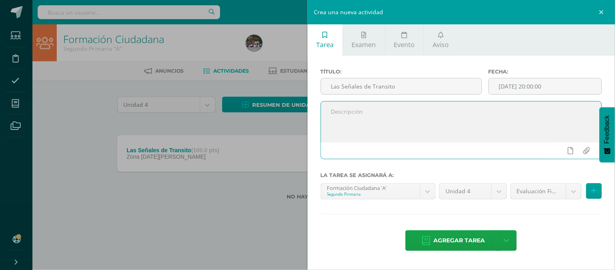
paste textarea "Cuadro comparativo de tres entradas y dibuja, colorea e identifica dos señales …"
type textarea "Cuadro comparativo de tres entradas y dibuja, colorea e identifica dos señales …"
click at [569, 191] on body "Estudiantes Disciplina Asistencia Mis cursos Archivos Soporte Centro de ayuda Ú…" at bounding box center [307, 113] width 615 height 226
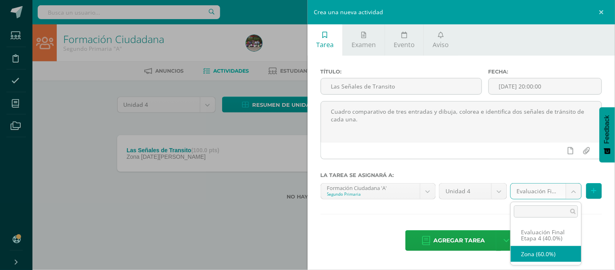
select select "191826"
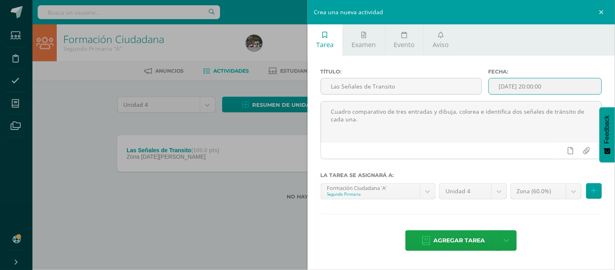
click at [573, 90] on input "[DATE] 20:00:00" at bounding box center [545, 86] width 113 height 16
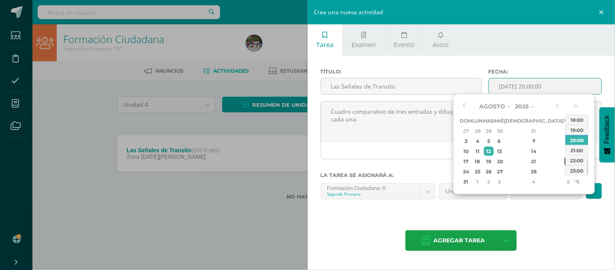
click at [564, 162] on td "22" at bounding box center [568, 161] width 9 height 10
type input "[DATE] 20:00"
click at [565, 161] on div "22" at bounding box center [568, 161] width 7 height 9
click at [538, 241] on div "Agregar tarea Agregar tarea y ocultar" at bounding box center [462, 241] width 282 height 22
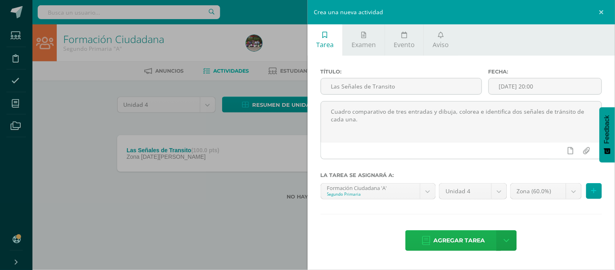
click at [443, 242] on span "Agregar tarea" at bounding box center [460, 240] width 52 height 20
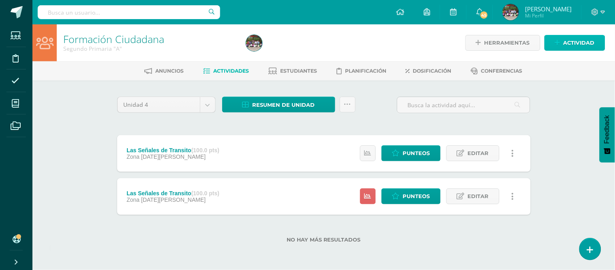
click at [575, 40] on span "Actividad" at bounding box center [579, 42] width 31 height 15
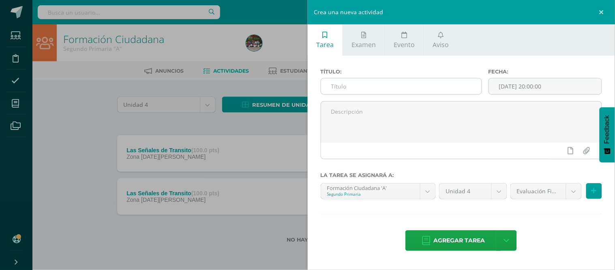
click at [378, 81] on input "text" at bounding box center [401, 86] width 161 height 16
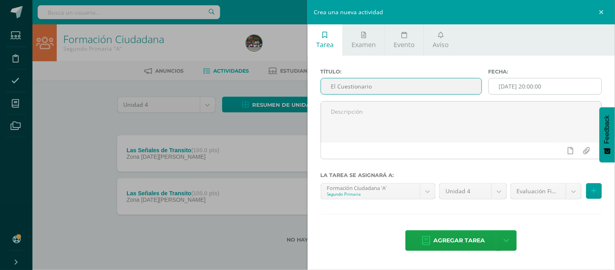
type input "El Cuestionario"
click at [568, 89] on input "[DATE] 20:00:00" at bounding box center [545, 86] width 113 height 16
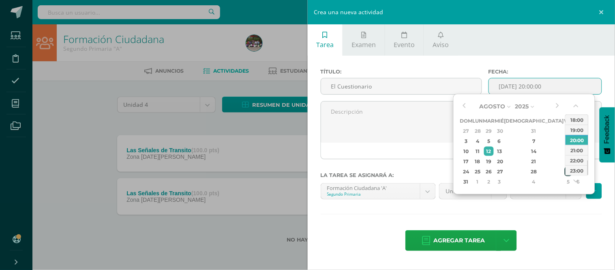
click at [565, 168] on div "29" at bounding box center [568, 171] width 7 height 9
type input "2025-08-29 20:00"
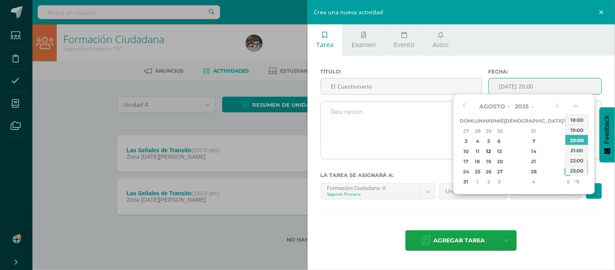
click at [402, 140] on textarea at bounding box center [461, 121] width 281 height 41
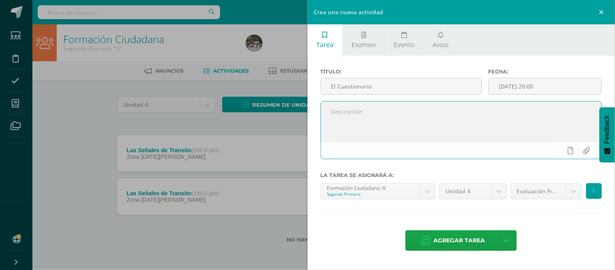
paste textarea "Realizar la entrevista de la pág. 175 del libro a un compañerito de clase y eva…"
type textarea "Realizar la entrevista de la pág. 175 del libro a un compañerito de clase y eva…"
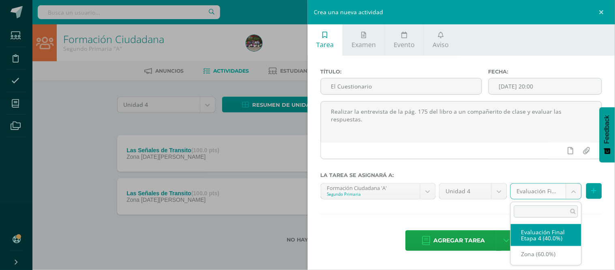
click at [578, 185] on body "Tarea asignada exitosamente Estudiantes Disciplina Asistencia Mis cursos Archiv…" at bounding box center [307, 134] width 615 height 269
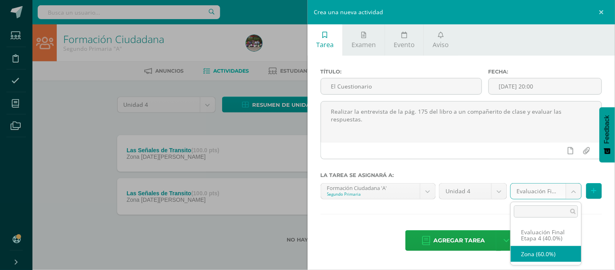
select select "191826"
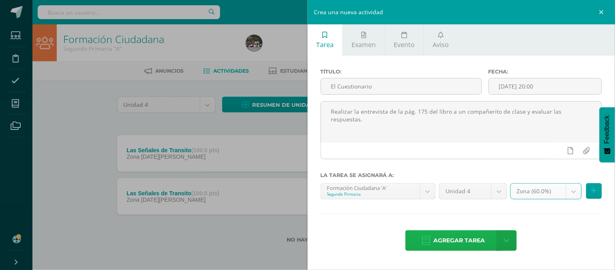
click at [472, 242] on span "Agregar tarea" at bounding box center [460, 240] width 52 height 20
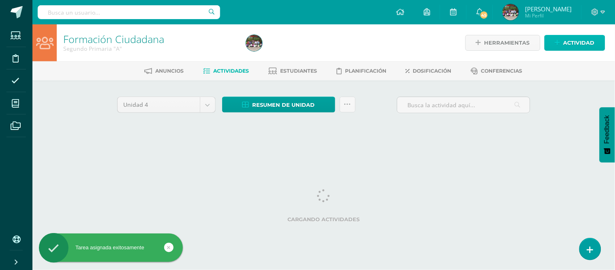
click at [565, 39] on span "Actividad" at bounding box center [579, 42] width 31 height 15
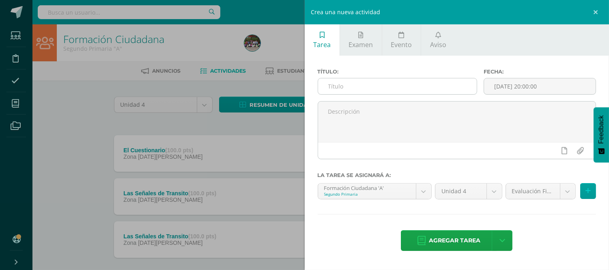
click at [374, 78] on input "text" at bounding box center [397, 86] width 159 height 16
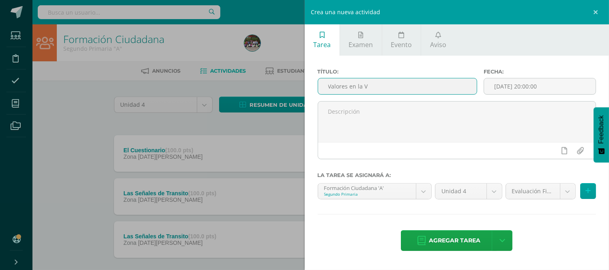
click at [374, 78] on input "Valores en la V" at bounding box center [397, 86] width 159 height 16
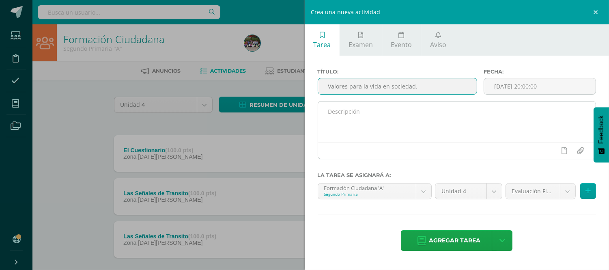
type input "Valores para la vida en sociedad."
click at [385, 122] on textarea at bounding box center [457, 121] width 278 height 41
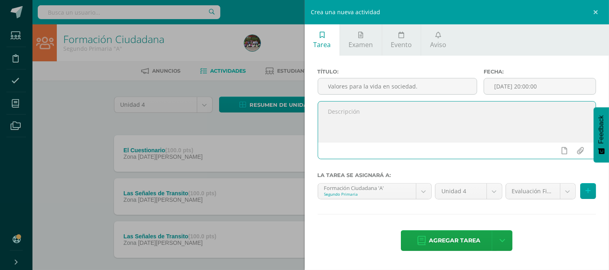
paste textarea "Tarjetas de Agradecimiento: Los estudiantes crearán post o tarjetas de agradeci…"
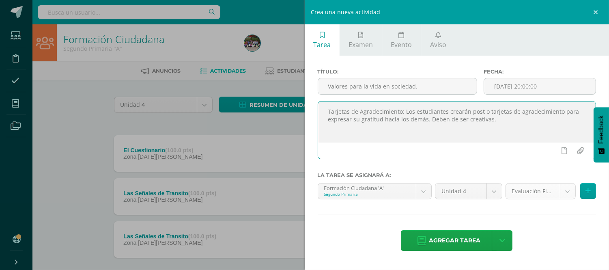
type textarea "Tarjetas de Agradecimiento: Los estudiantes crearán post o tarjetas de agradeci…"
click at [568, 192] on body "Tarea asignada exitosamente Estudiantes Disciplina Asistencia Mis cursos Archiv…" at bounding box center [304, 156] width 609 height 312
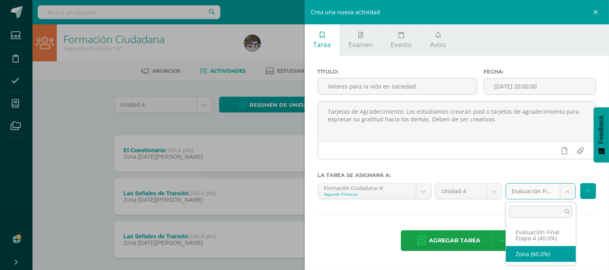
select select "191826"
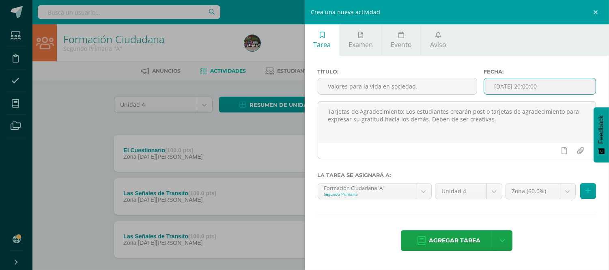
click at [560, 86] on input "[DATE] 20:00:00" at bounding box center [540, 86] width 112 height 16
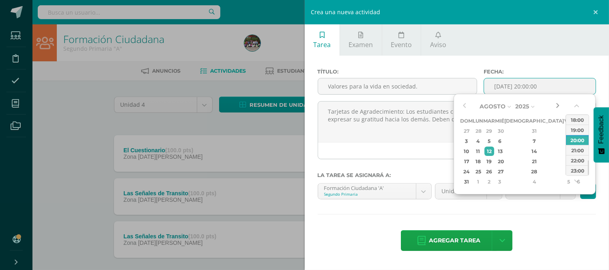
click at [556, 103] on button "button" at bounding box center [557, 106] width 8 height 12
click at [565, 129] on div "5" at bounding box center [568, 130] width 7 height 9
type input "2025-09-05 20:00"
click at [531, 215] on div "Título: Valores para la vida en sociedad. Fecha: 2025-09-05 20:00 Tarjetas de A…" at bounding box center [457, 161] width 305 height 210
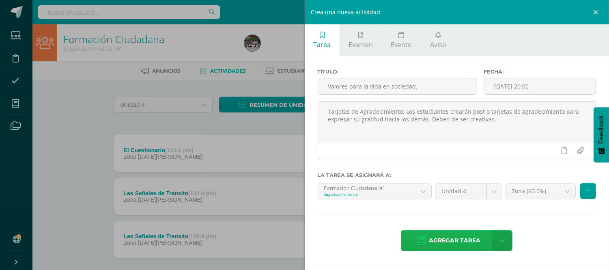
click at [441, 243] on span "Agregar tarea" at bounding box center [455, 240] width 52 height 20
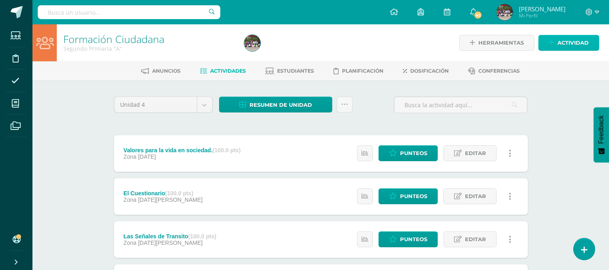
click at [572, 45] on span "Actividad" at bounding box center [572, 42] width 31 height 15
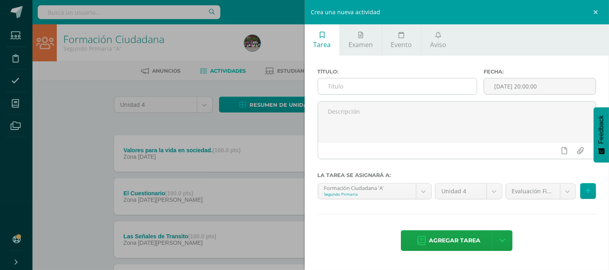
click at [433, 80] on input "text" at bounding box center [397, 86] width 159 height 16
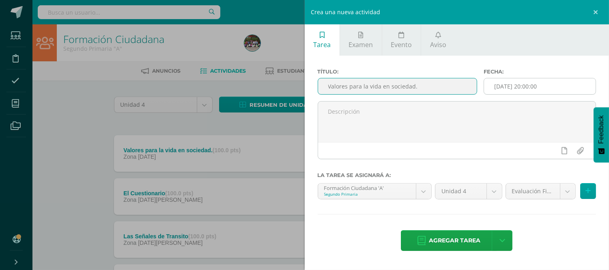
type input "Valores para la vida en sociedad."
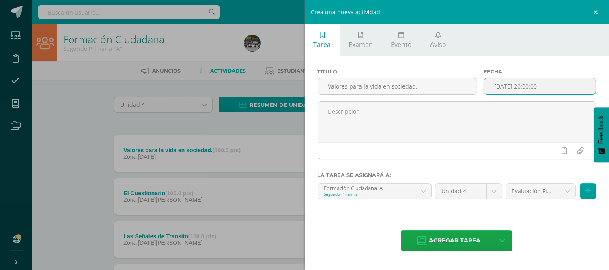
click at [563, 83] on input "[DATE] 20:00:00" at bounding box center [540, 86] width 112 height 16
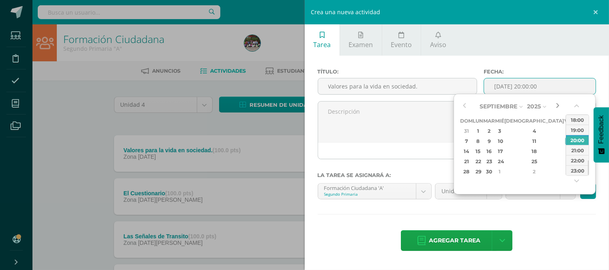
click at [556, 104] on button "button" at bounding box center [557, 106] width 8 height 12
click at [565, 140] on div "12" at bounding box center [568, 140] width 7 height 9
type input "2025-09-12 20:00"
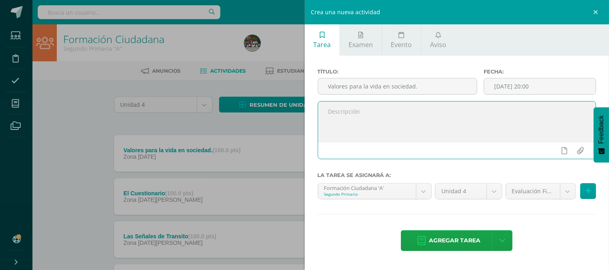
click at [379, 121] on textarea at bounding box center [457, 121] width 278 height 41
paste textarea "Títeres de dedos: Presentar dos títeres de dedos hechos por los estudiantes en …"
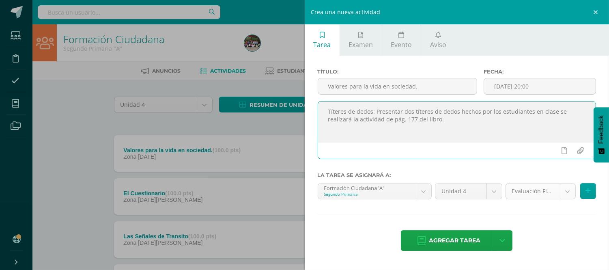
type textarea "Títeres de dedos: Presentar dos títeres de dedos hechos por los estudiantes en …"
click at [567, 196] on body "Tarea asignada exitosamente Estudiantes Disciplina Asistencia Mis cursos Archiv…" at bounding box center [304, 177] width 609 height 355
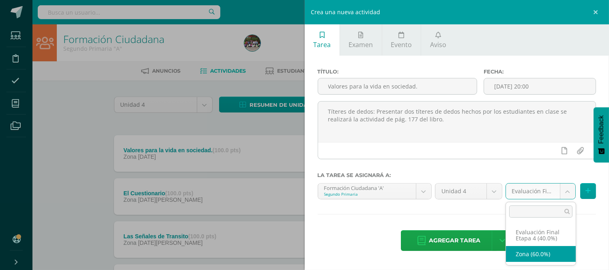
select select "191826"
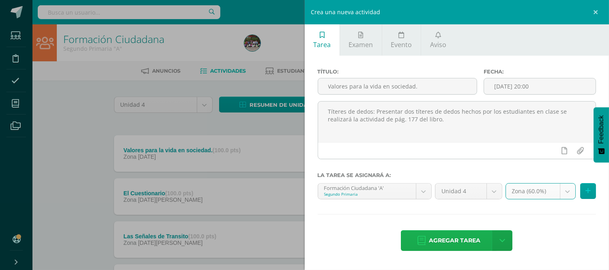
click at [440, 241] on span "Agregar tarea" at bounding box center [455, 240] width 52 height 20
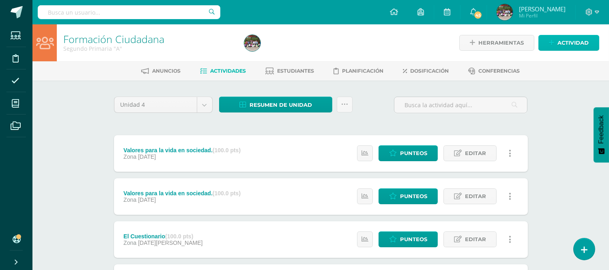
click at [566, 39] on span "Actividad" at bounding box center [572, 42] width 31 height 15
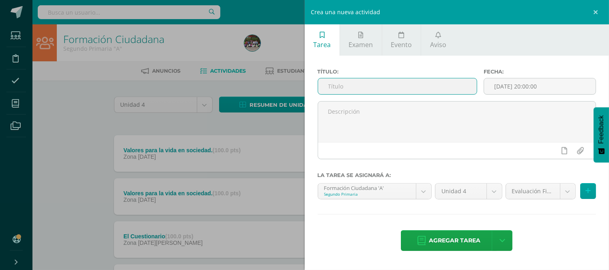
click at [426, 88] on input "text" at bounding box center [397, 86] width 159 height 16
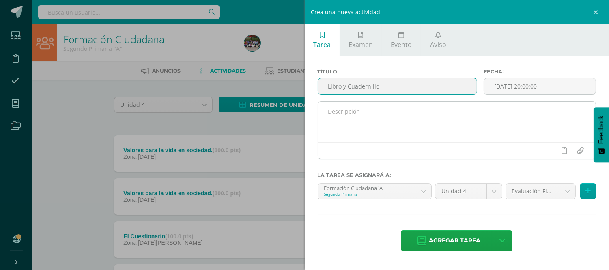
type input "Libro y Cuadernillo"
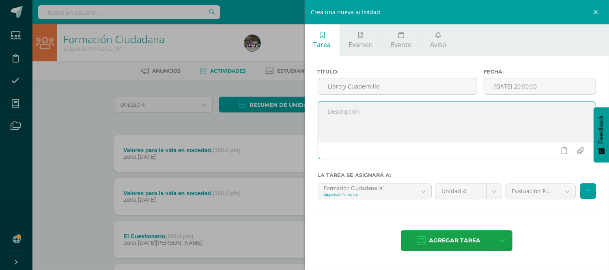
click at [365, 122] on textarea at bounding box center [457, 121] width 278 height 41
paste textarea "Páginas terminadas correspondientes a la 4ta. Etapa en ambos libros."
type textarea "Páginas terminadas correspondientes a la 4ta. Etapa en ambos libros."
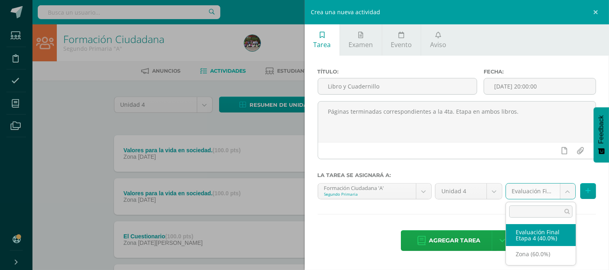
click at [571, 187] on body "Tarea asignada exitosamente Estudiantes Disciplina Asistencia Mis cursos Archiv…" at bounding box center [304, 199] width 609 height 398
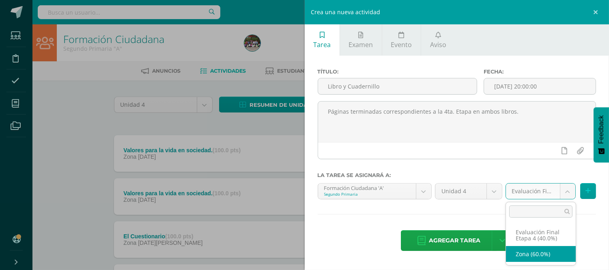
select select "191826"
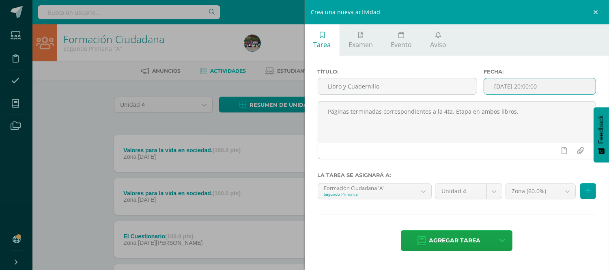
click at [574, 82] on input "[DATE] 20:00:00" at bounding box center [540, 86] width 112 height 16
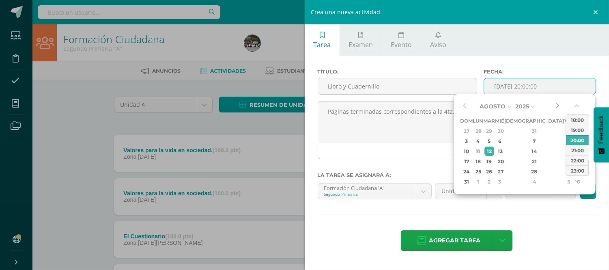
click at [558, 105] on button "button" at bounding box center [557, 106] width 8 height 12
click at [494, 172] on div "30" at bounding box center [488, 171] width 9 height 9
type input "2025-09-30 20:00"
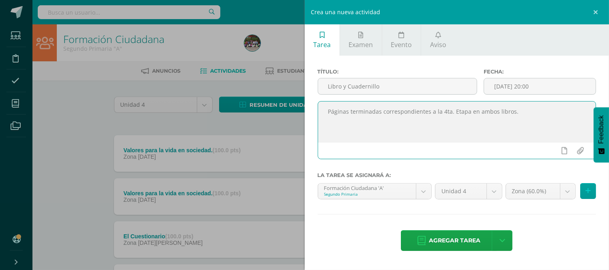
click at [398, 140] on textarea "Páginas terminadas correspondientes a la 4ta. Etapa en ambos libros." at bounding box center [457, 121] width 278 height 41
click at [441, 240] on span "Agregar tarea" at bounding box center [455, 240] width 52 height 20
